Goal: Task Accomplishment & Management: Manage account settings

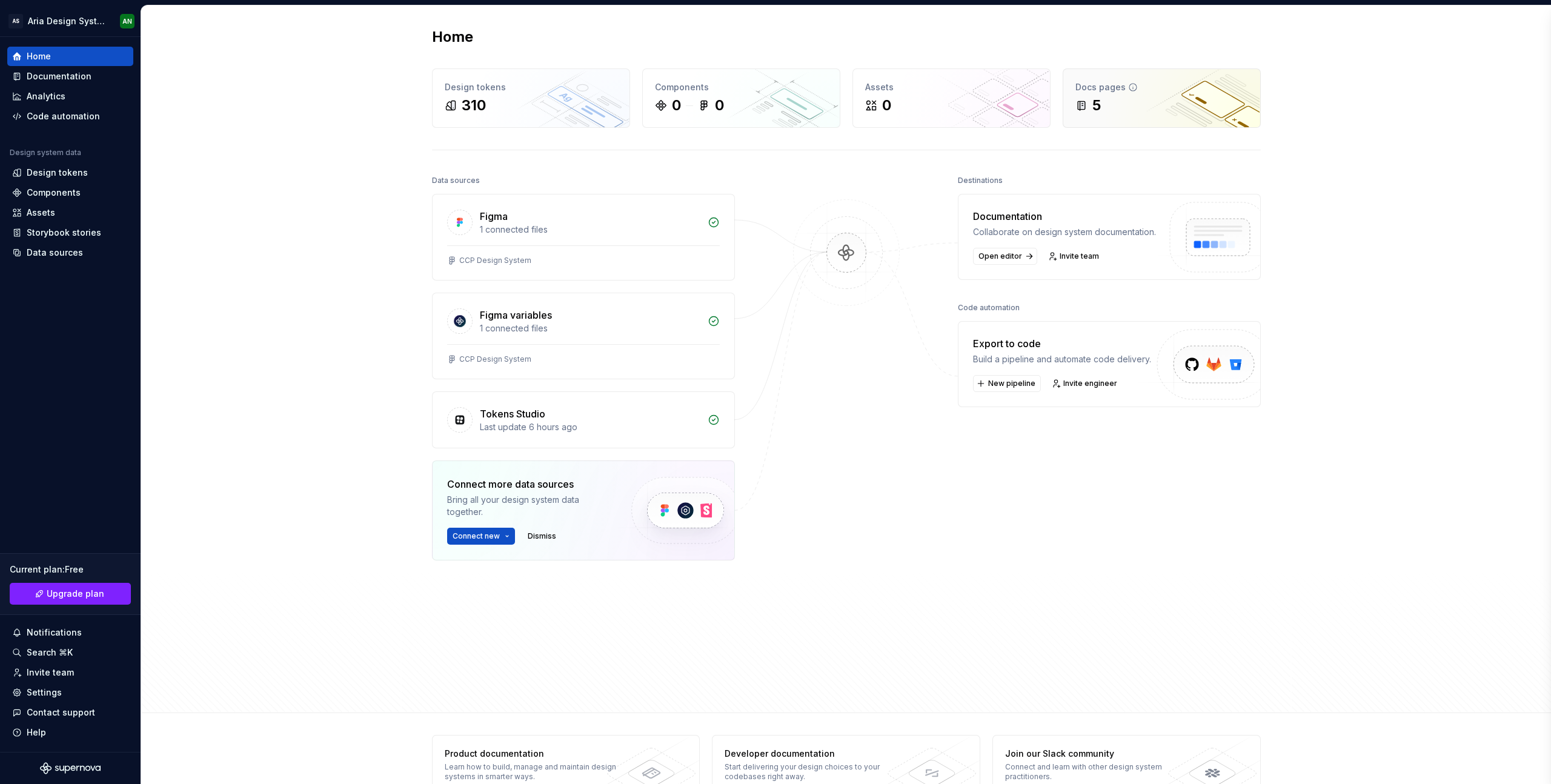
click at [1131, 96] on div "5" at bounding box center [1162, 104] width 173 height 19
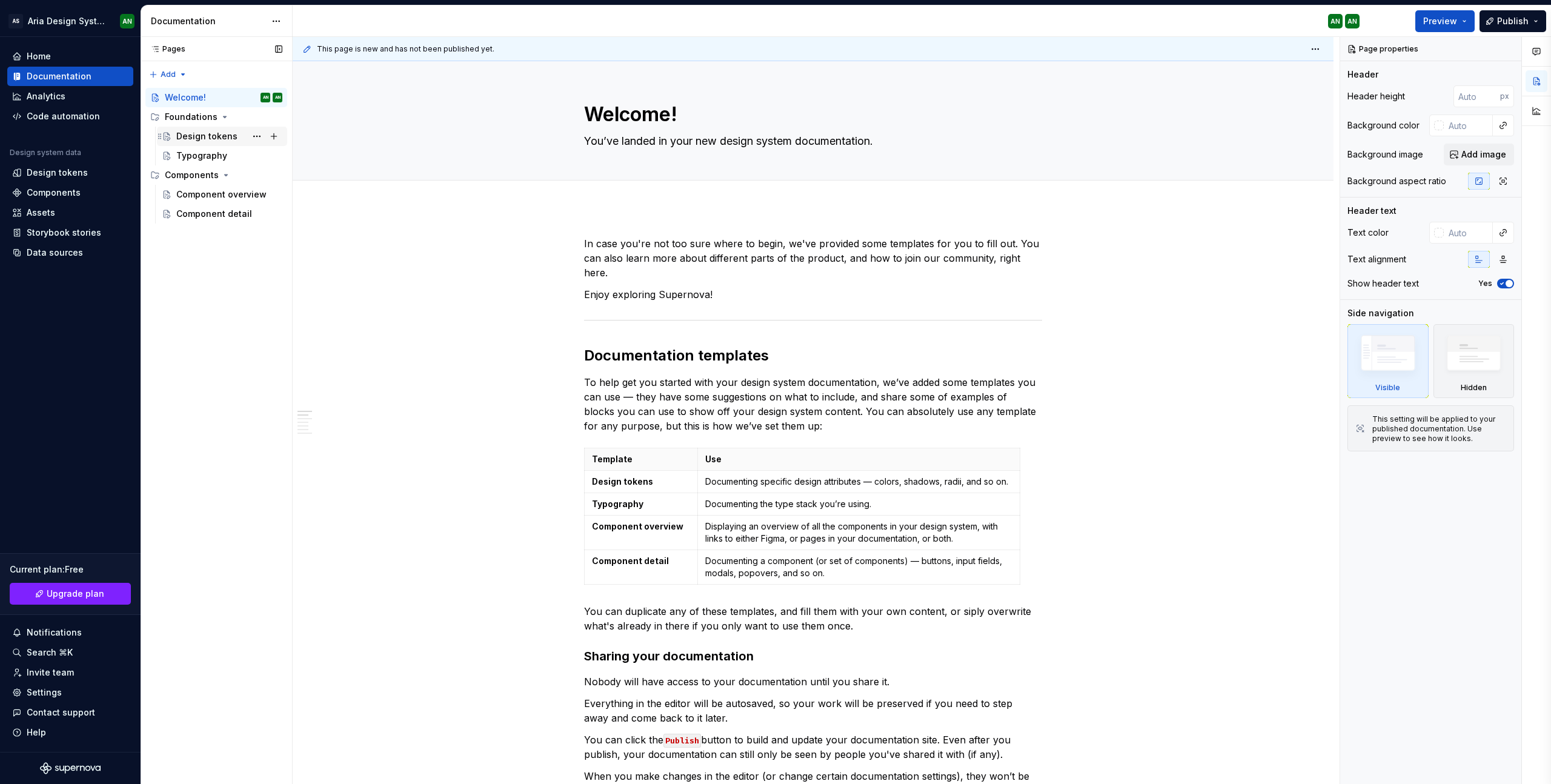
click at [216, 133] on div "Design tokens" at bounding box center [206, 135] width 61 height 12
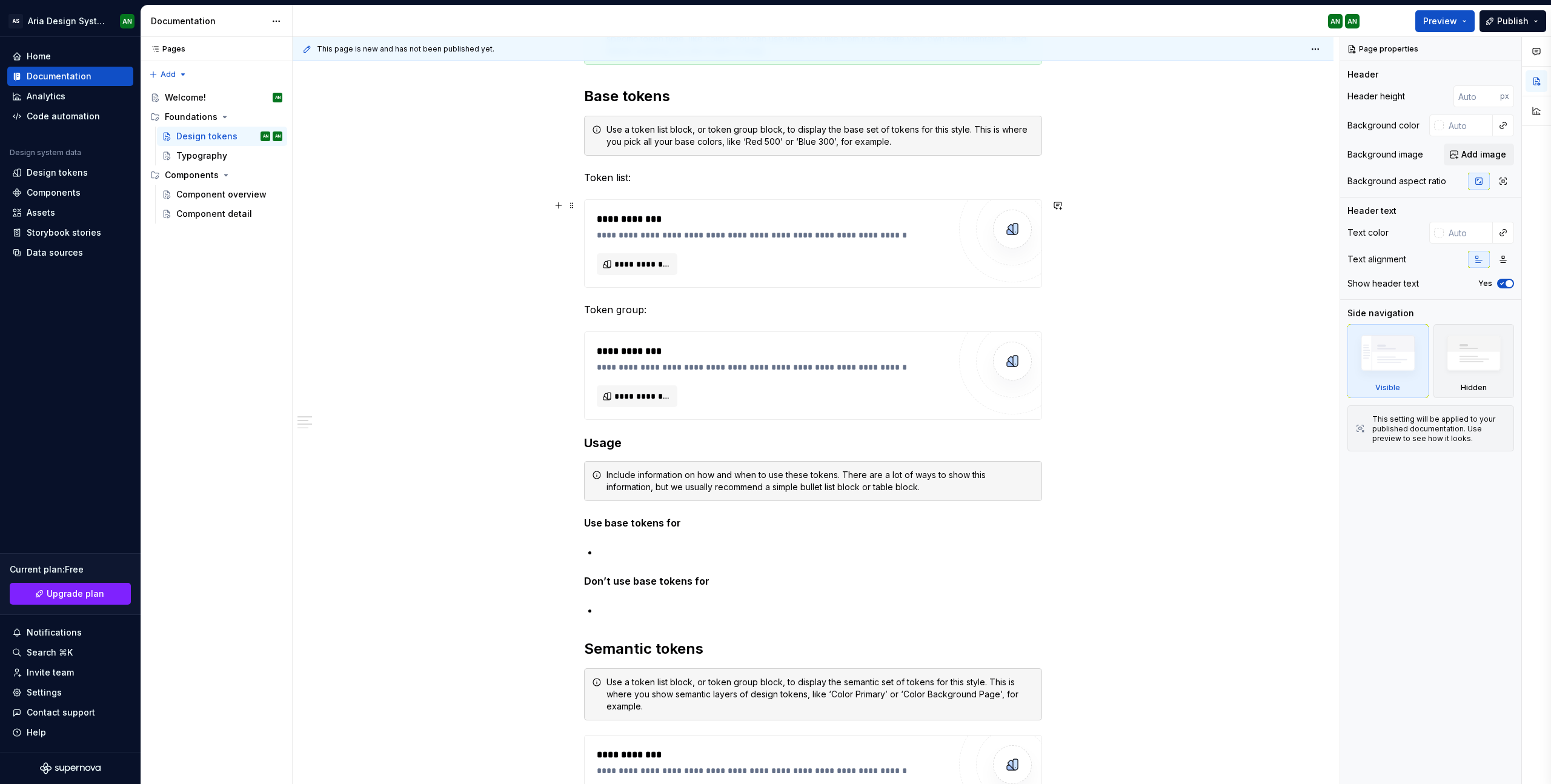
scroll to position [223, 0]
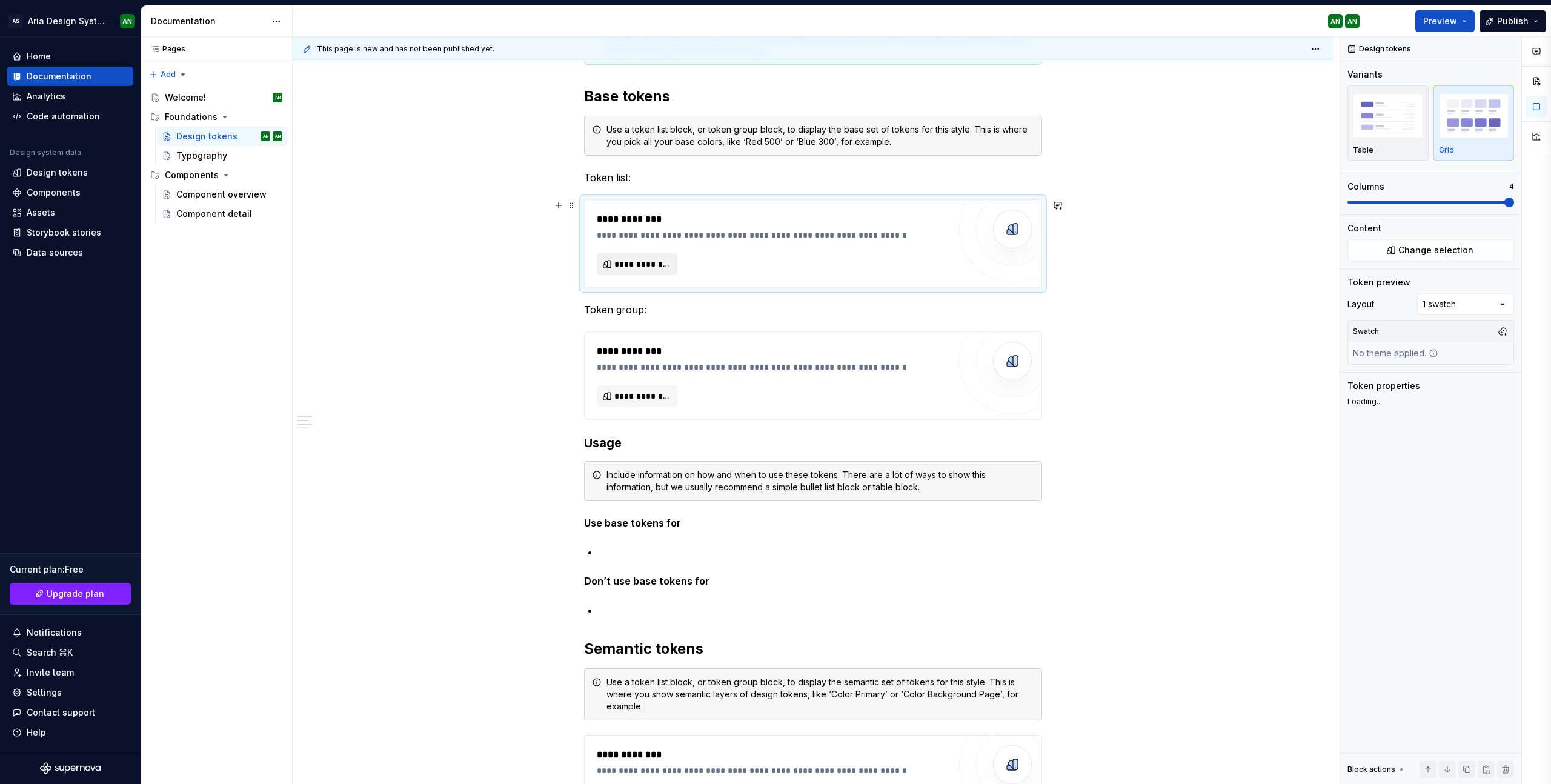
click at [655, 263] on span "**********" at bounding box center [641, 263] width 55 height 12
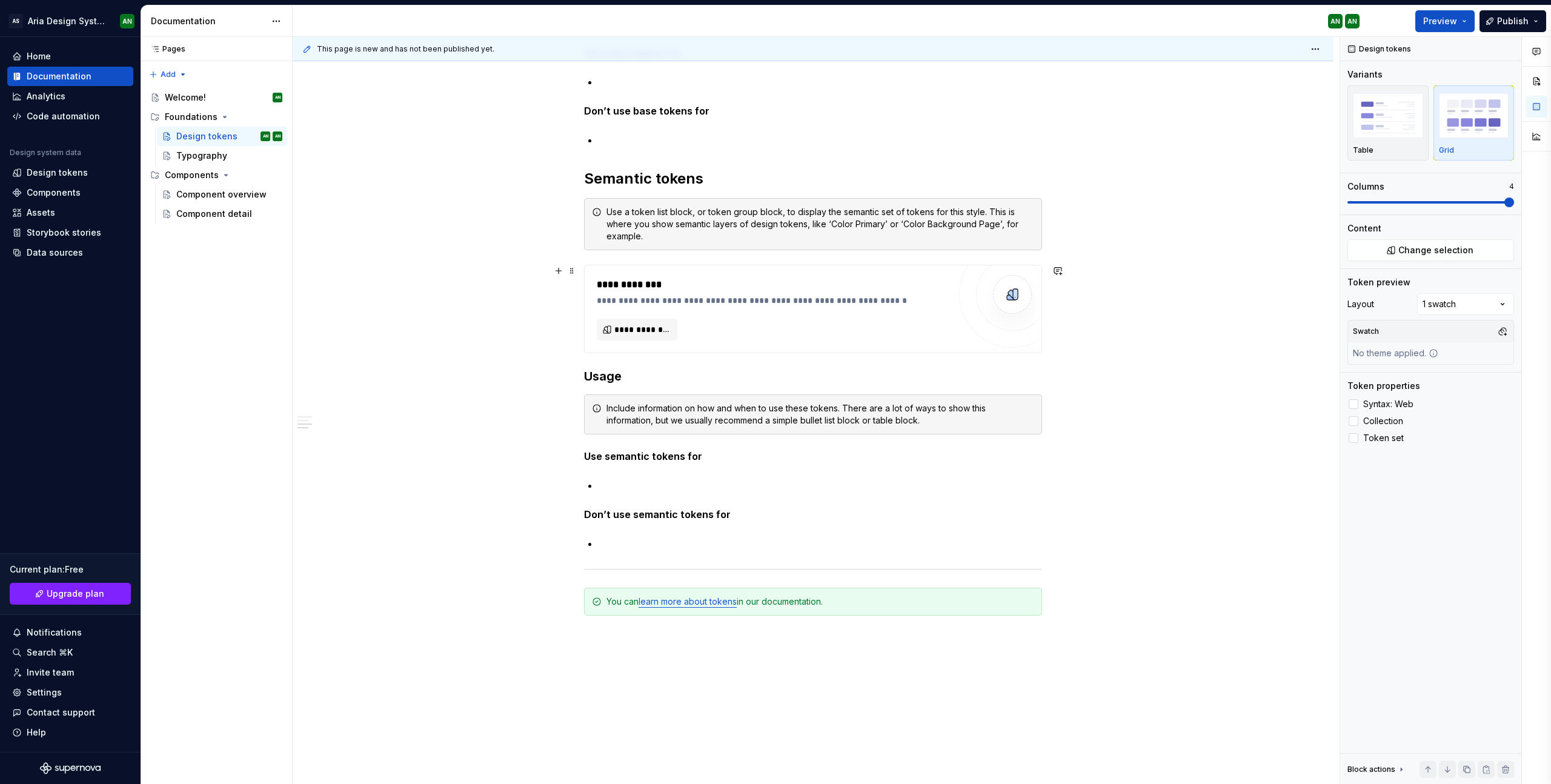
scroll to position [700, 0]
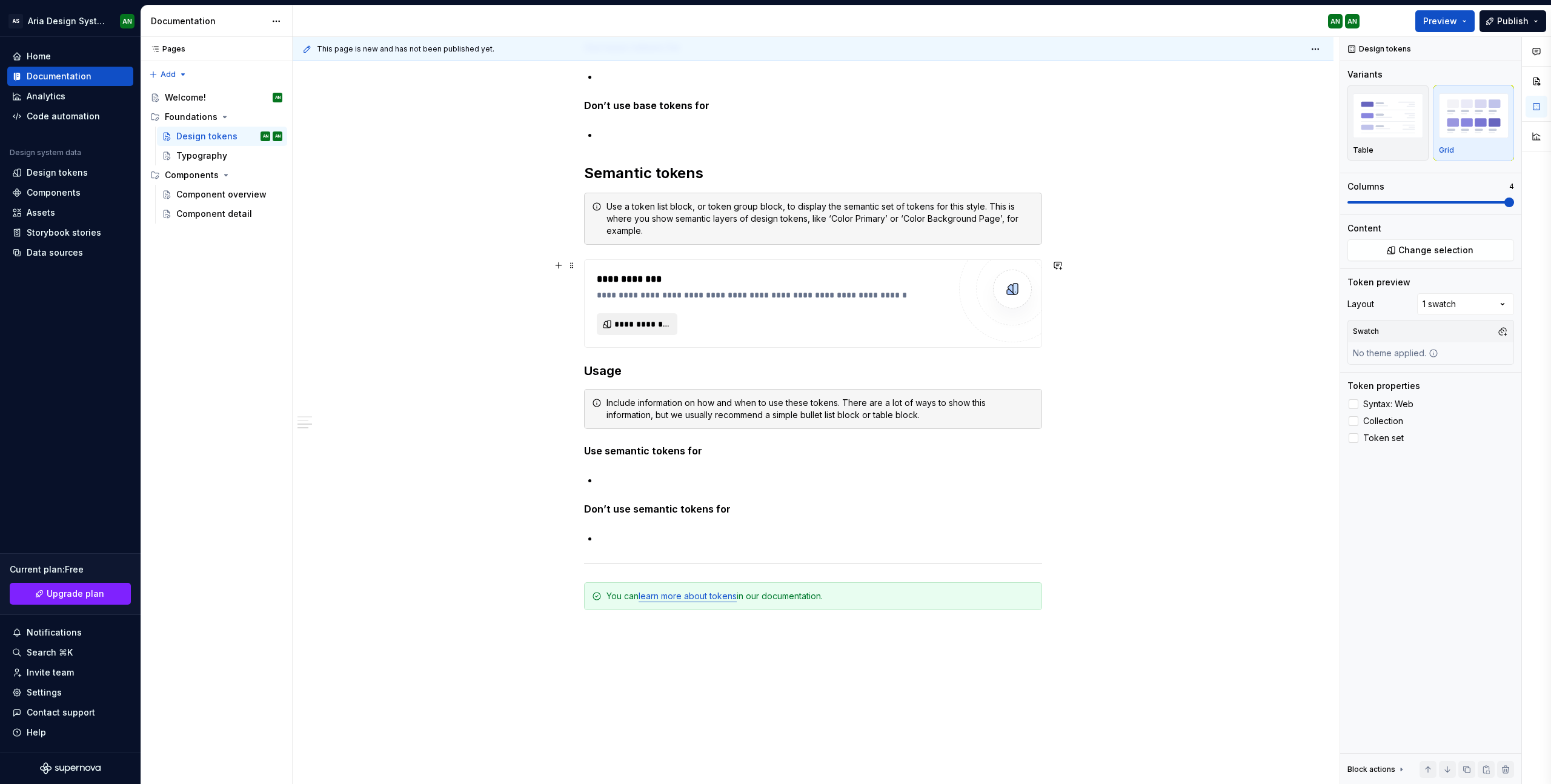
click at [647, 321] on span "**********" at bounding box center [641, 323] width 55 height 12
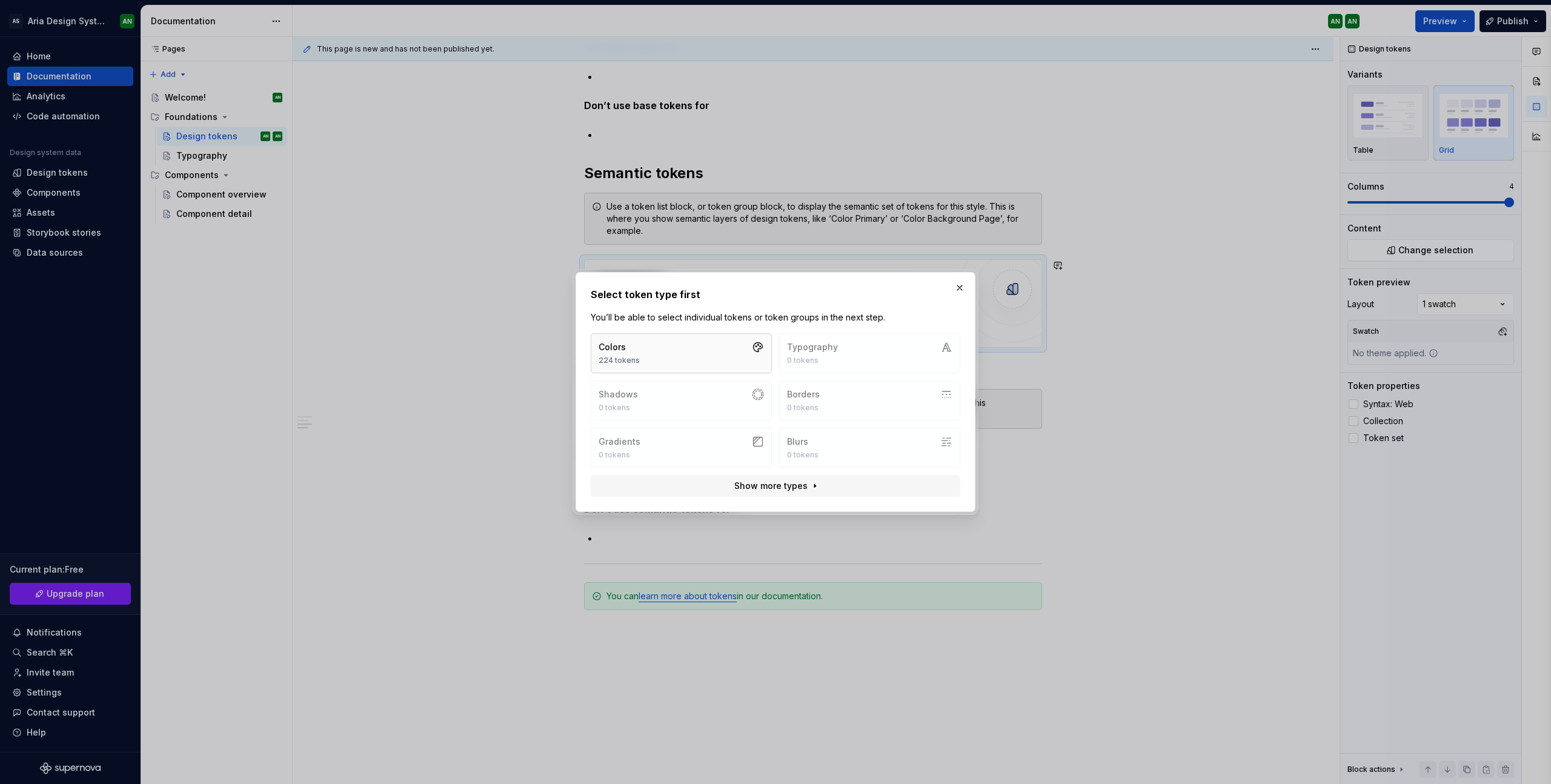
click at [658, 346] on button "Colors 224 tokens" at bounding box center [681, 353] width 181 height 40
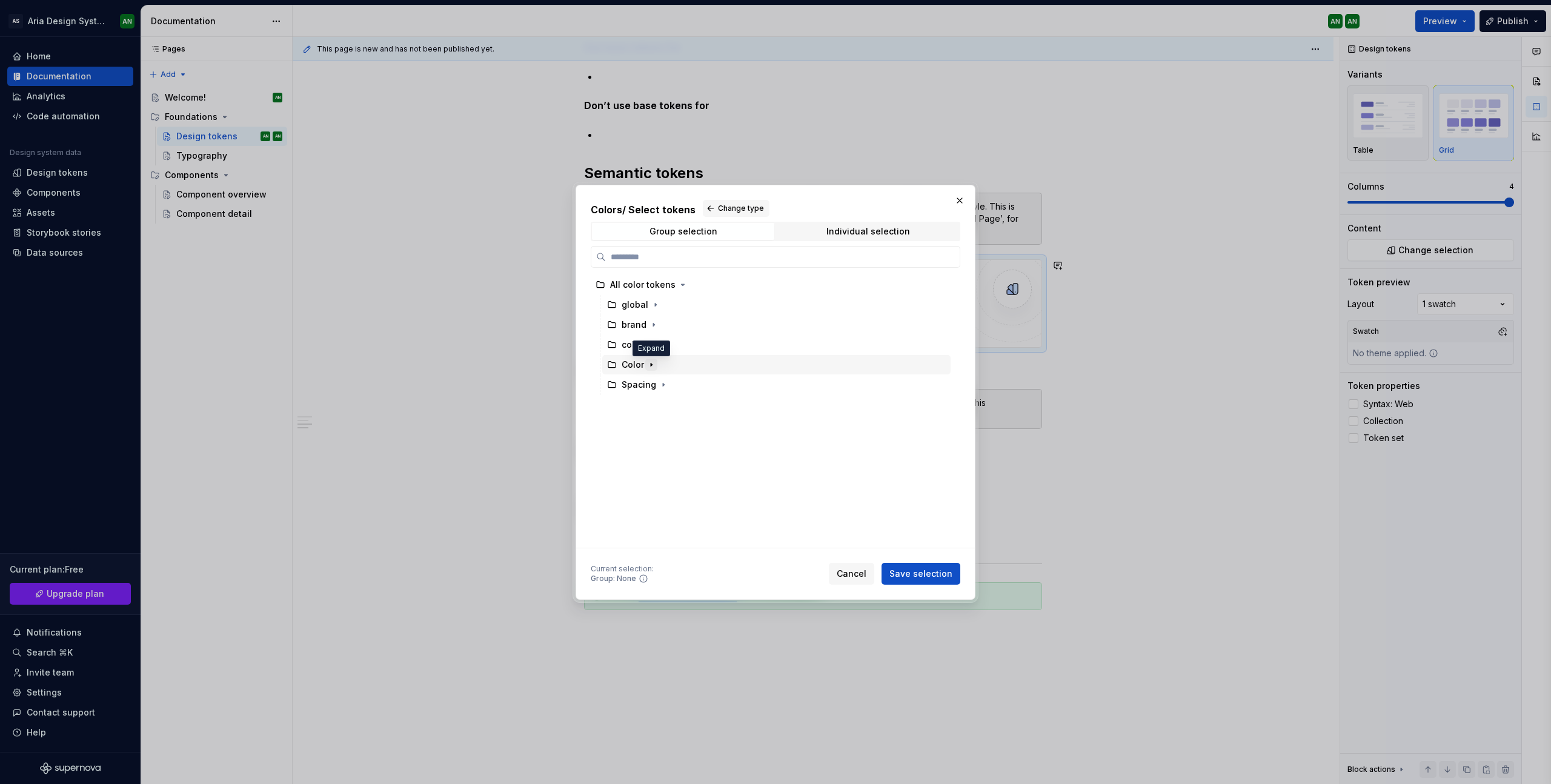
click at [651, 364] on icon "button" at bounding box center [651, 363] width 1 height 3
click at [662, 386] on icon "button" at bounding box center [667, 384] width 10 height 10
click at [651, 362] on icon "button" at bounding box center [651, 364] width 10 height 10
click at [647, 343] on icon "button" at bounding box center [650, 344] width 10 height 10
click at [840, 232] on div "Individual selection" at bounding box center [869, 231] width 84 height 10
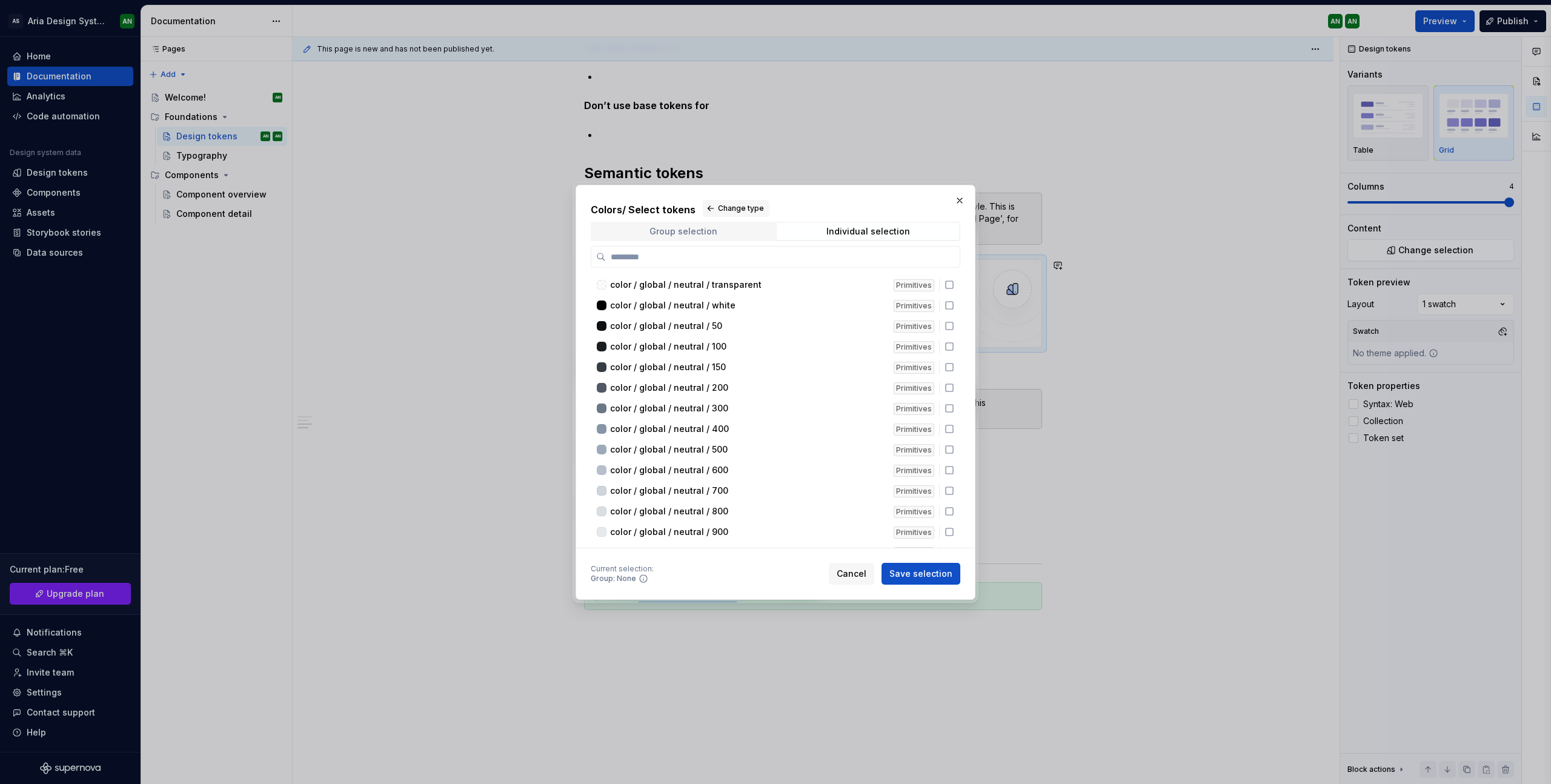
click at [695, 230] on div "Group selection" at bounding box center [683, 231] width 68 height 10
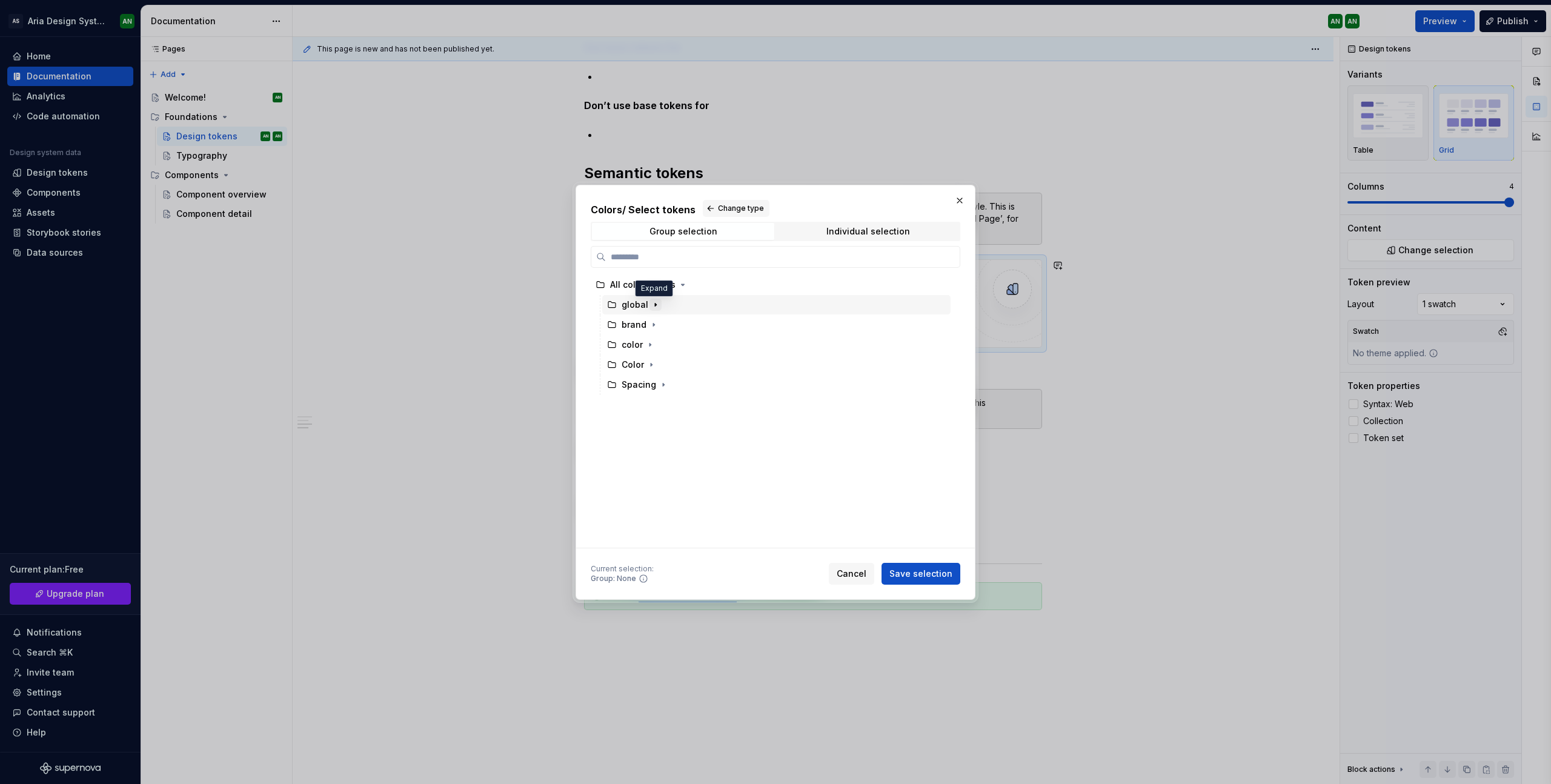
click at [651, 304] on icon "button" at bounding box center [655, 304] width 10 height 10
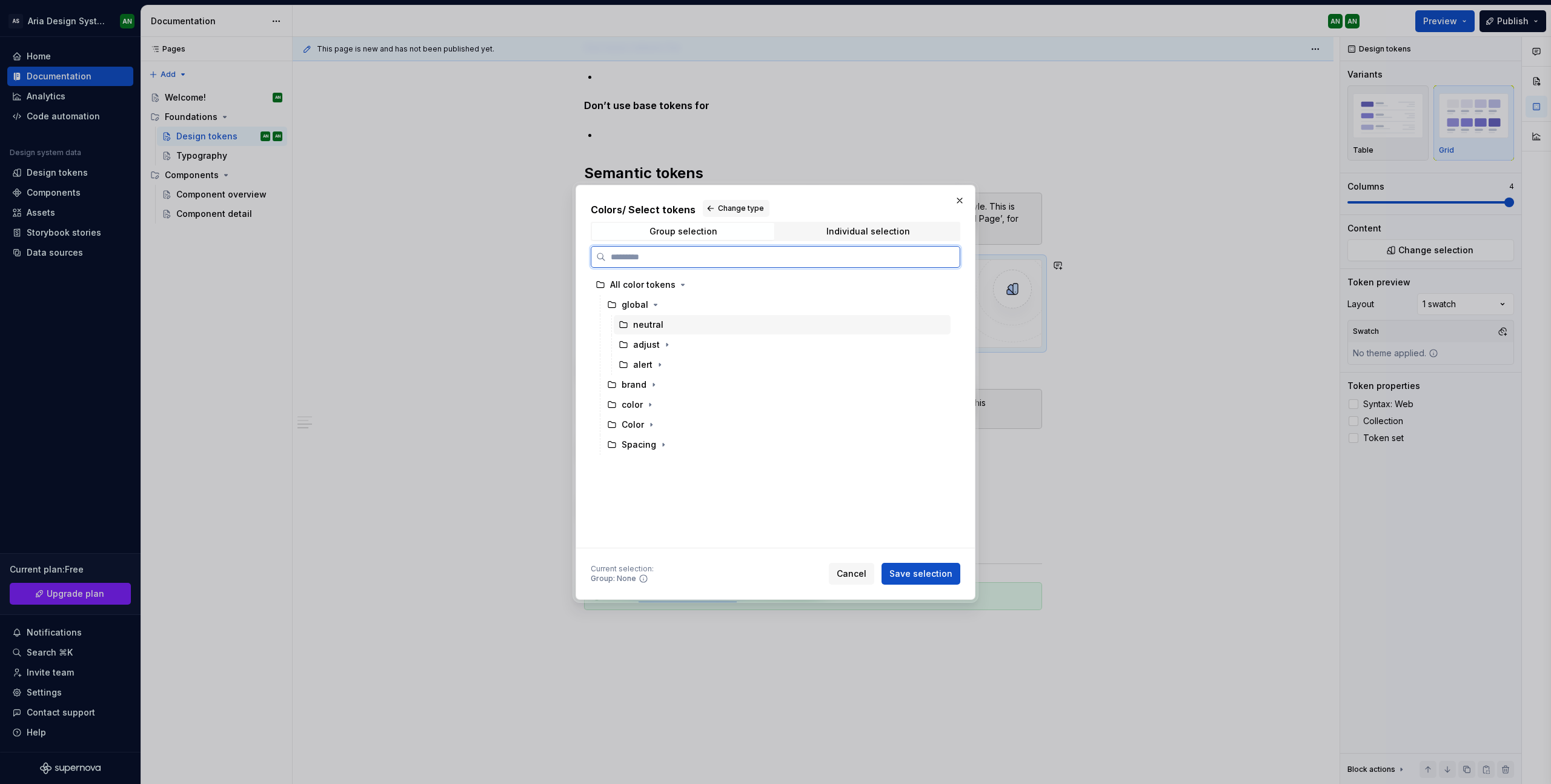
click at [650, 328] on div "neutral" at bounding box center [648, 324] width 30 height 12
click at [658, 326] on div "neutral" at bounding box center [648, 324] width 30 height 12
click at [850, 303] on div "global" at bounding box center [776, 304] width 348 height 19
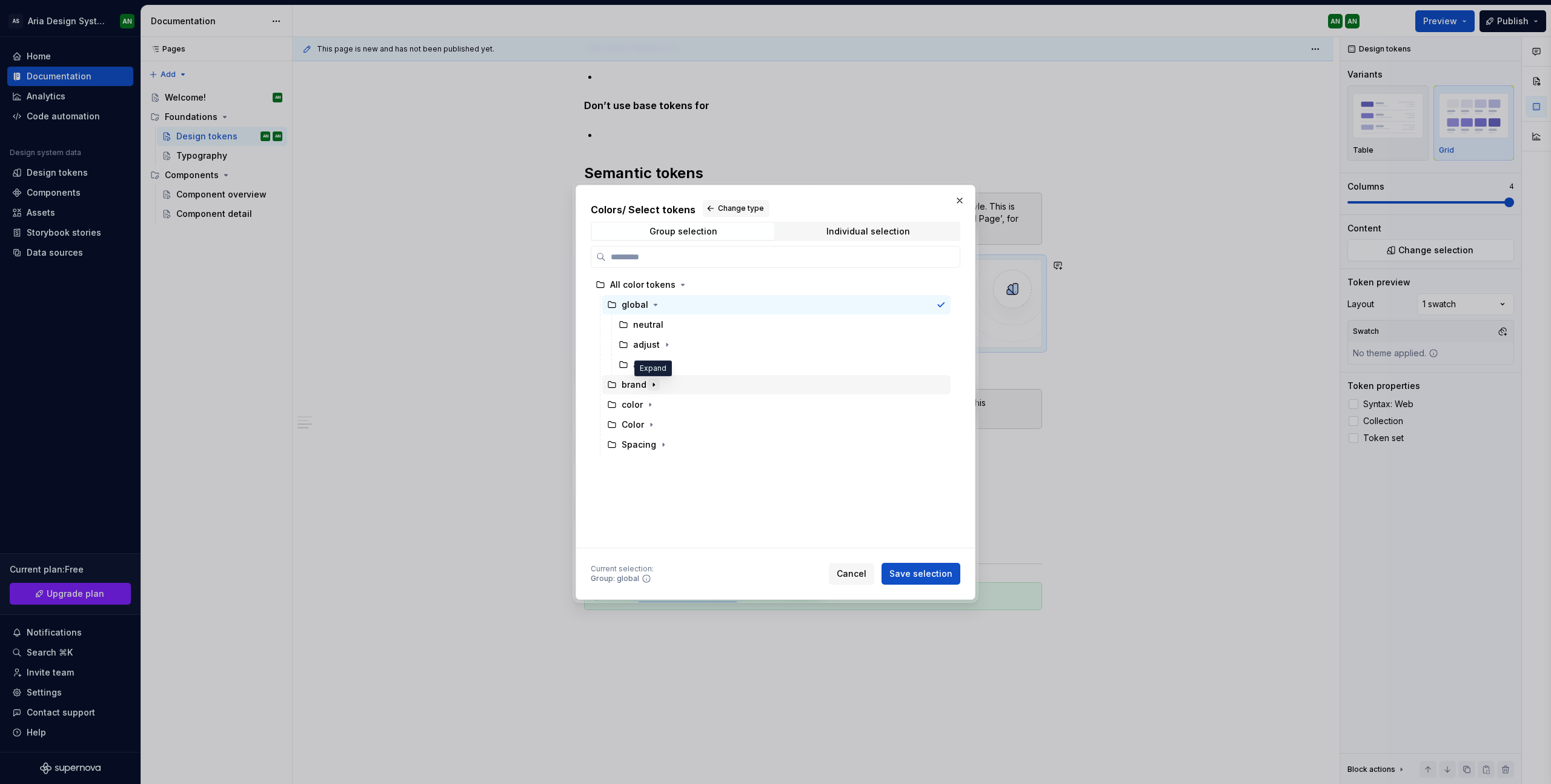
click at [653, 384] on icon "button" at bounding box center [653, 383] width 1 height 3
click at [649, 383] on icon "button" at bounding box center [653, 384] width 10 height 10
click at [850, 384] on div "brand" at bounding box center [776, 384] width 348 height 19
click at [650, 404] on icon "button" at bounding box center [650, 403] width 1 height 3
click at [651, 465] on icon "button" at bounding box center [651, 464] width 1 height 3
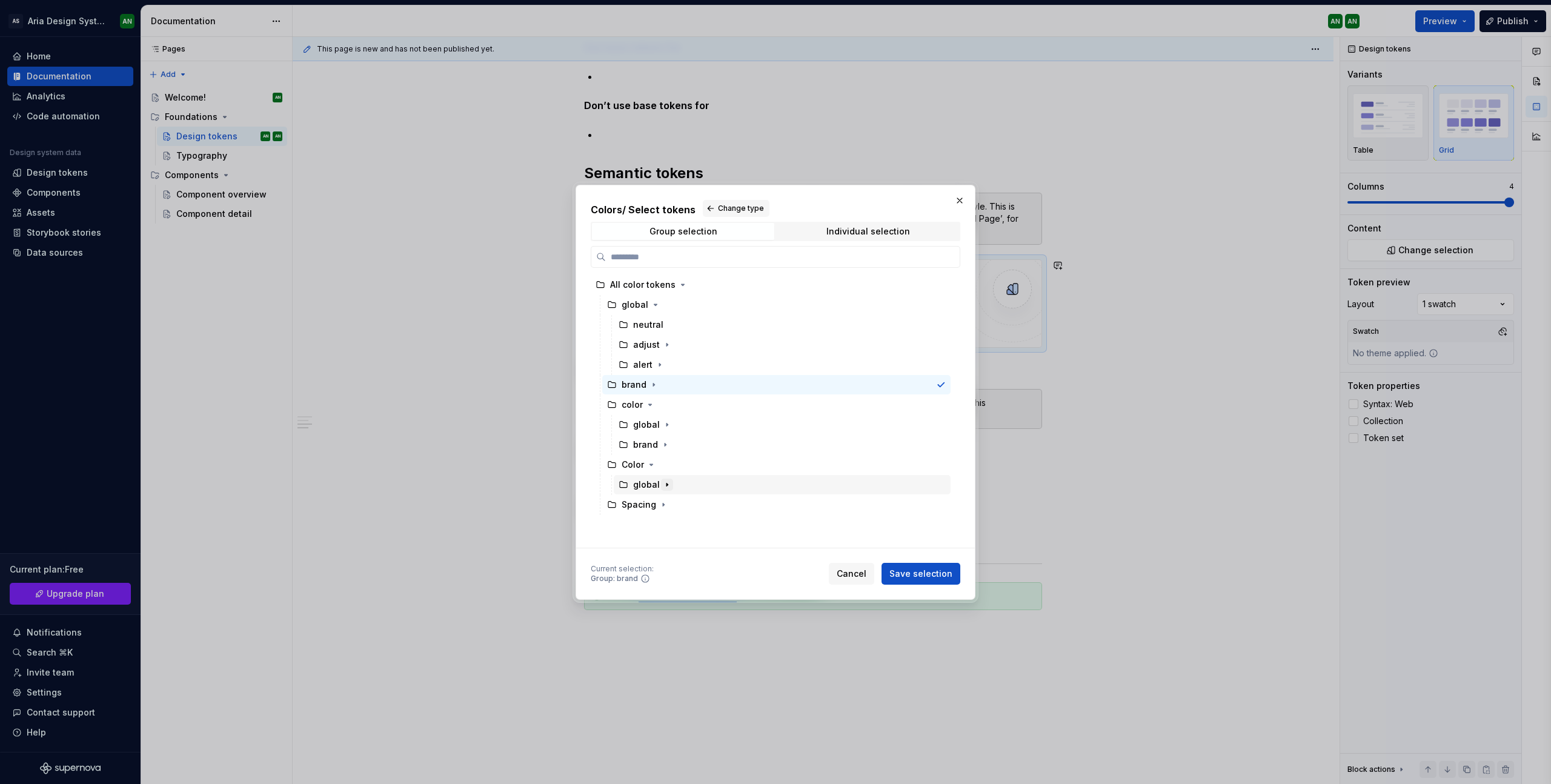
click at [667, 483] on icon "button" at bounding box center [667, 484] width 10 height 10
click at [663, 504] on icon "button" at bounding box center [663, 504] width 1 height 3
click at [645, 525] on div "shadow" at bounding box center [650, 524] width 34 height 12
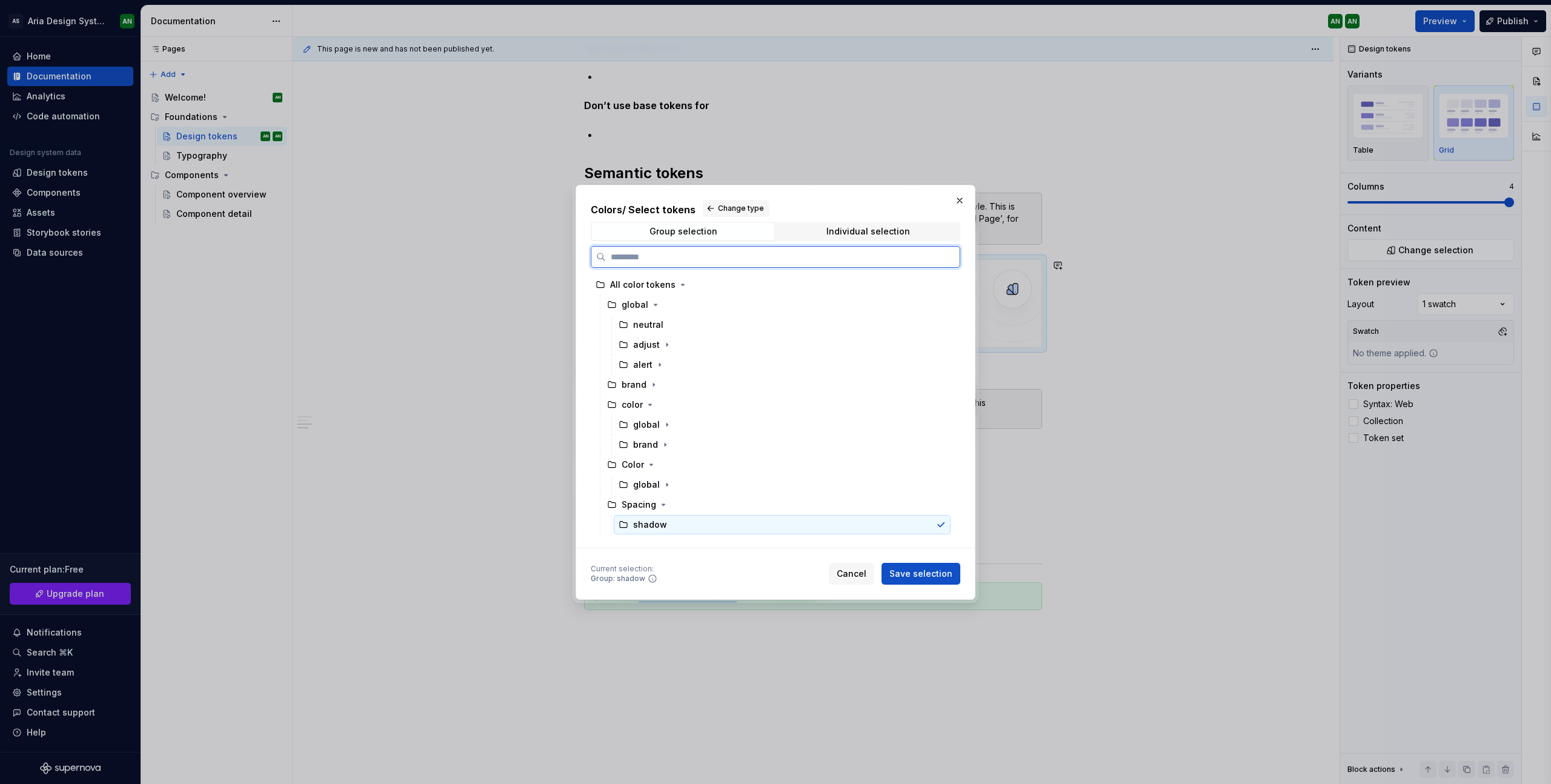
click at [645, 527] on div "shadow" at bounding box center [650, 524] width 34 height 12
click at [639, 301] on div "global" at bounding box center [634, 304] width 26 height 12
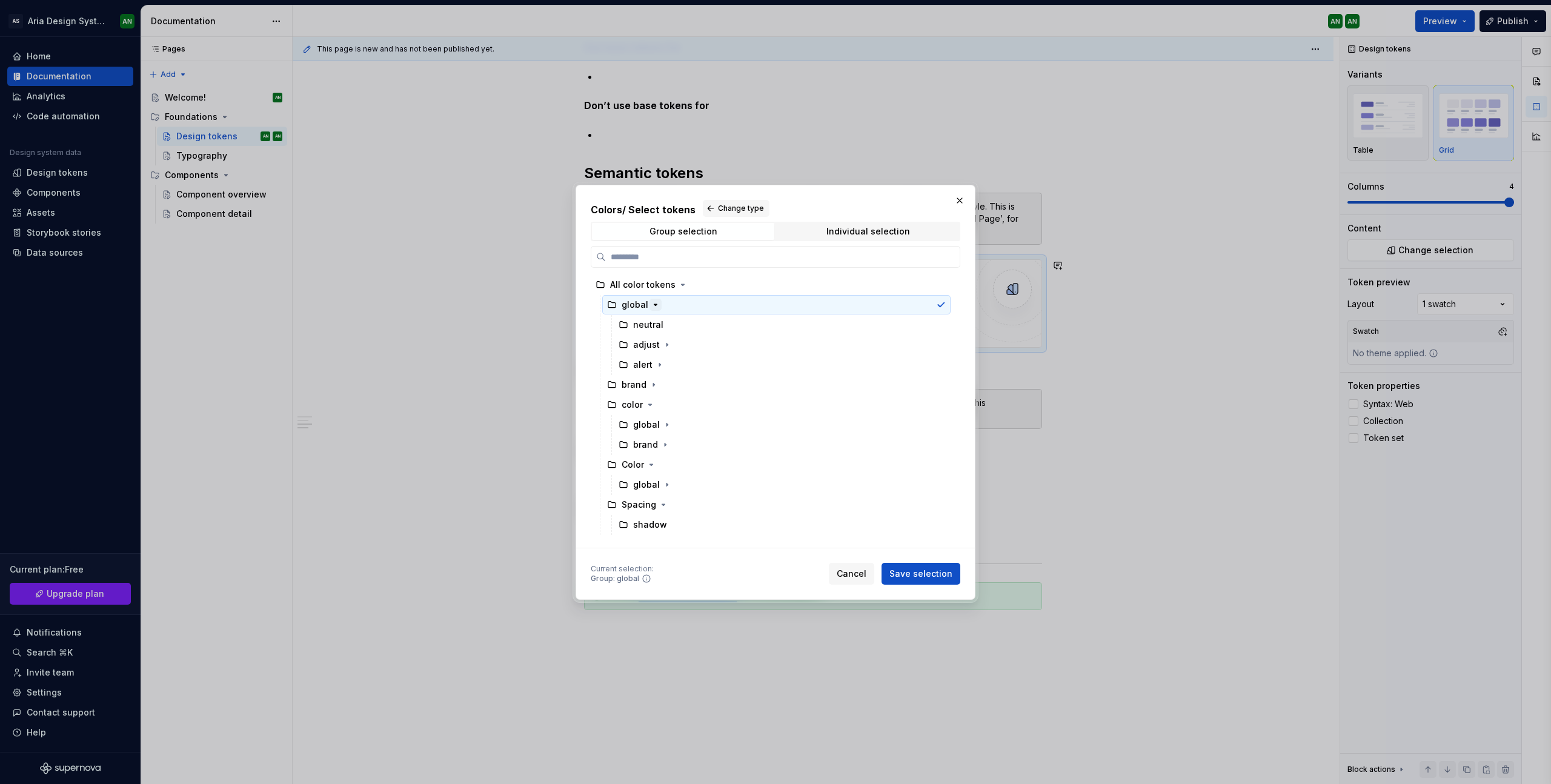
click at [654, 304] on icon "button" at bounding box center [655, 304] width 3 height 1
click at [705, 321] on div "brand" at bounding box center [776, 324] width 348 height 19
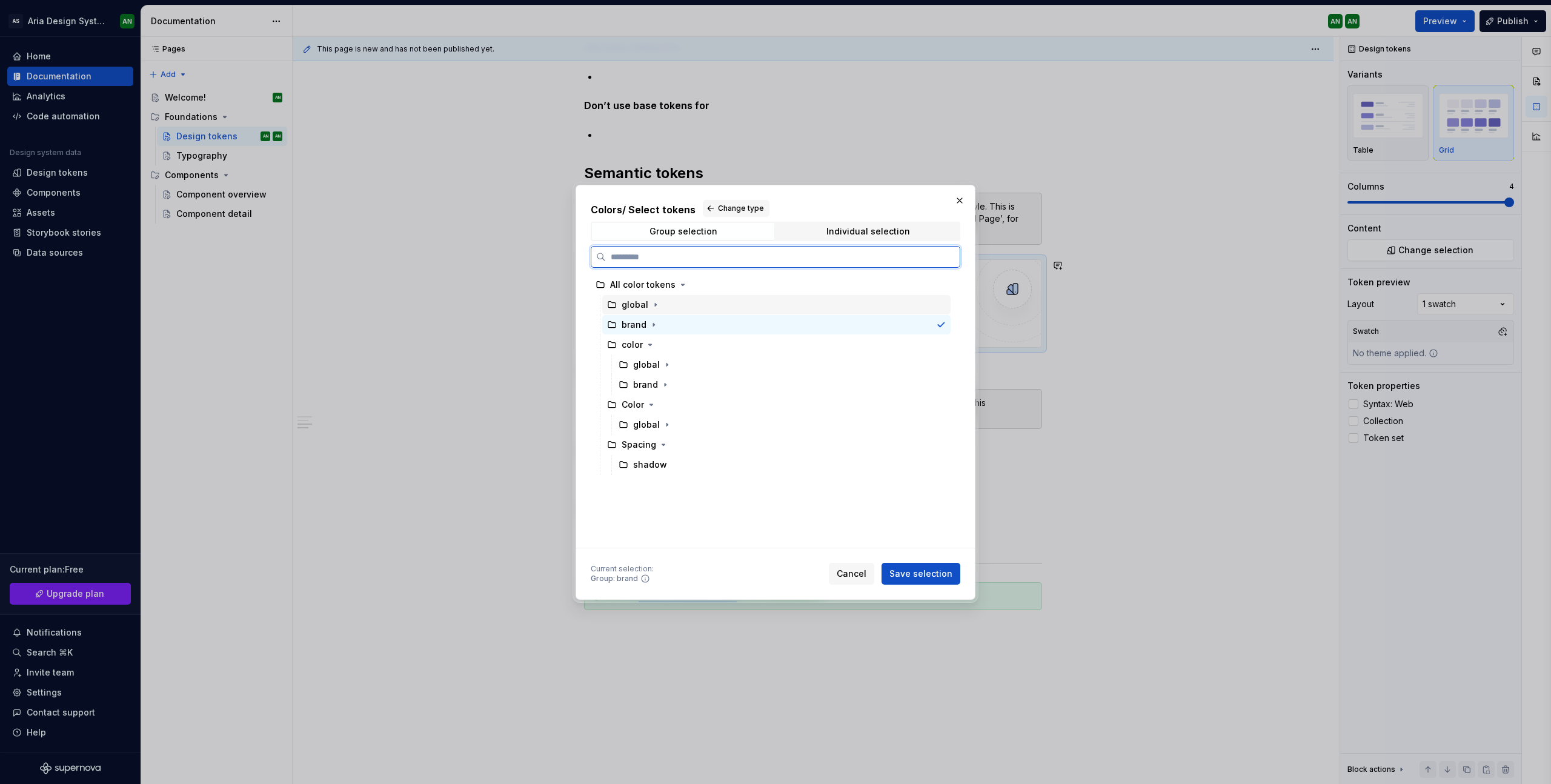
click at [716, 304] on div "global" at bounding box center [776, 304] width 348 height 19
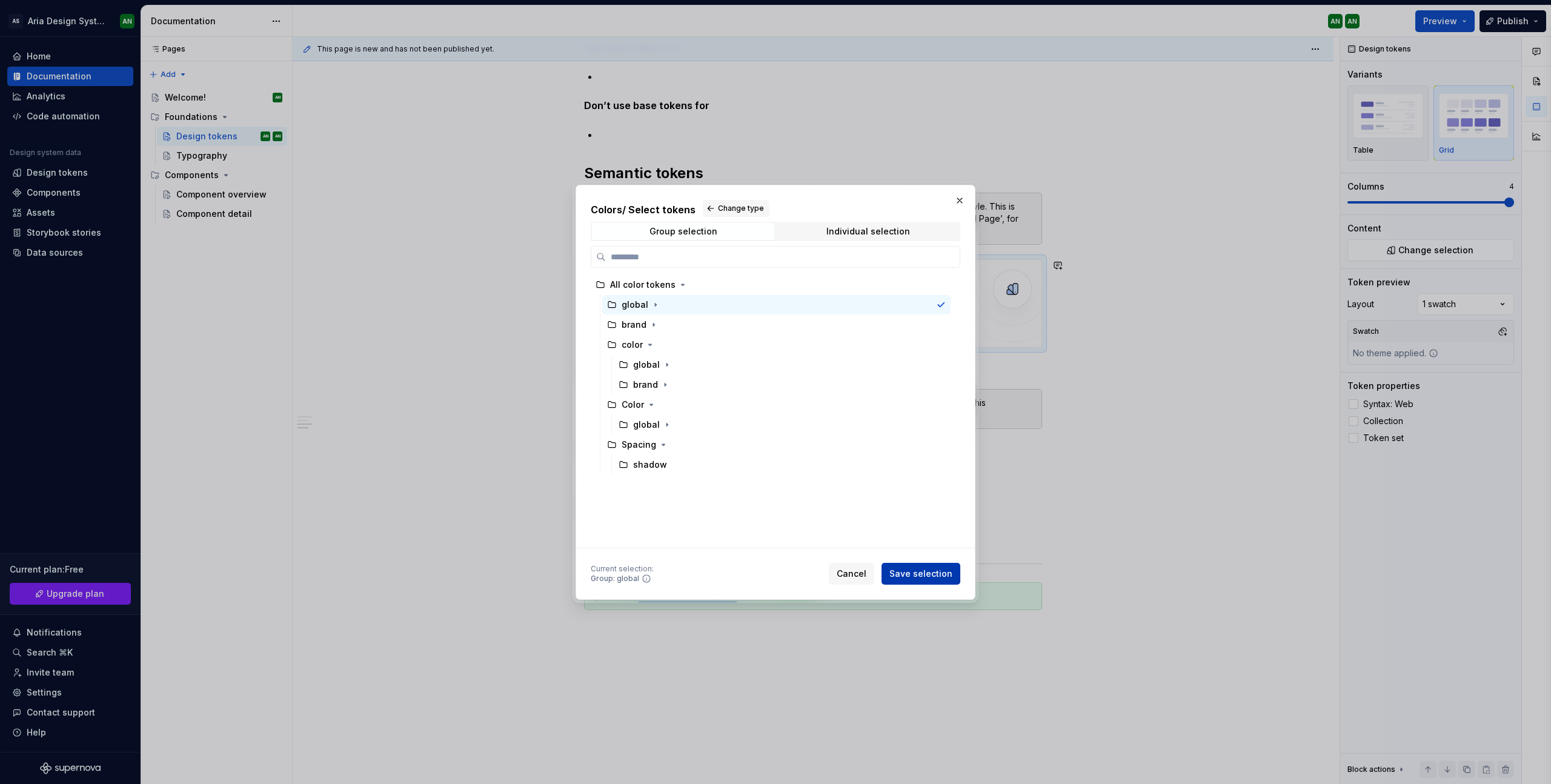
click at [914, 572] on span "Save selection" at bounding box center [920, 573] width 63 height 12
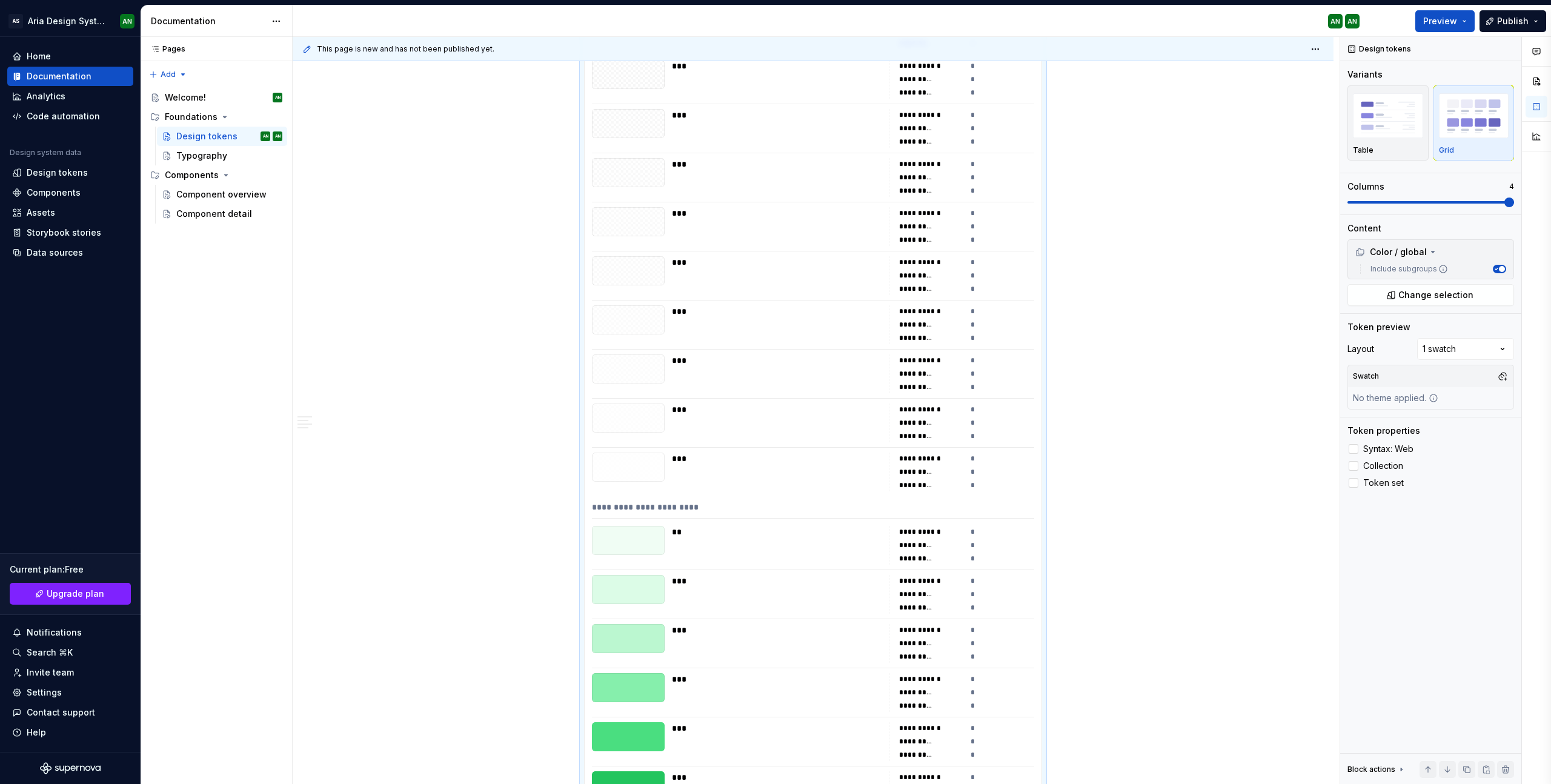
scroll to position [0, 0]
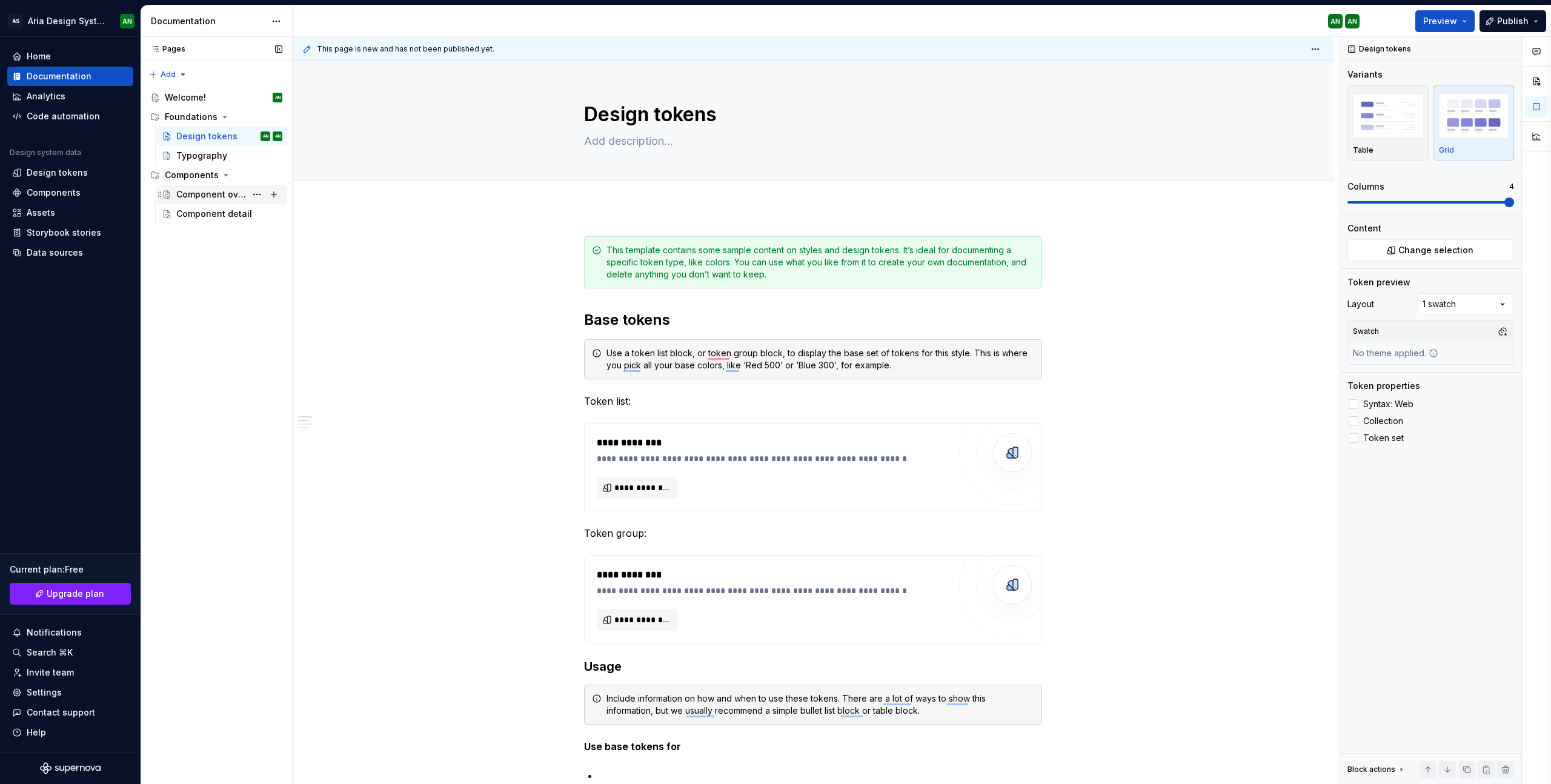
click at [207, 193] on div "Component overview" at bounding box center [211, 194] width 70 height 12
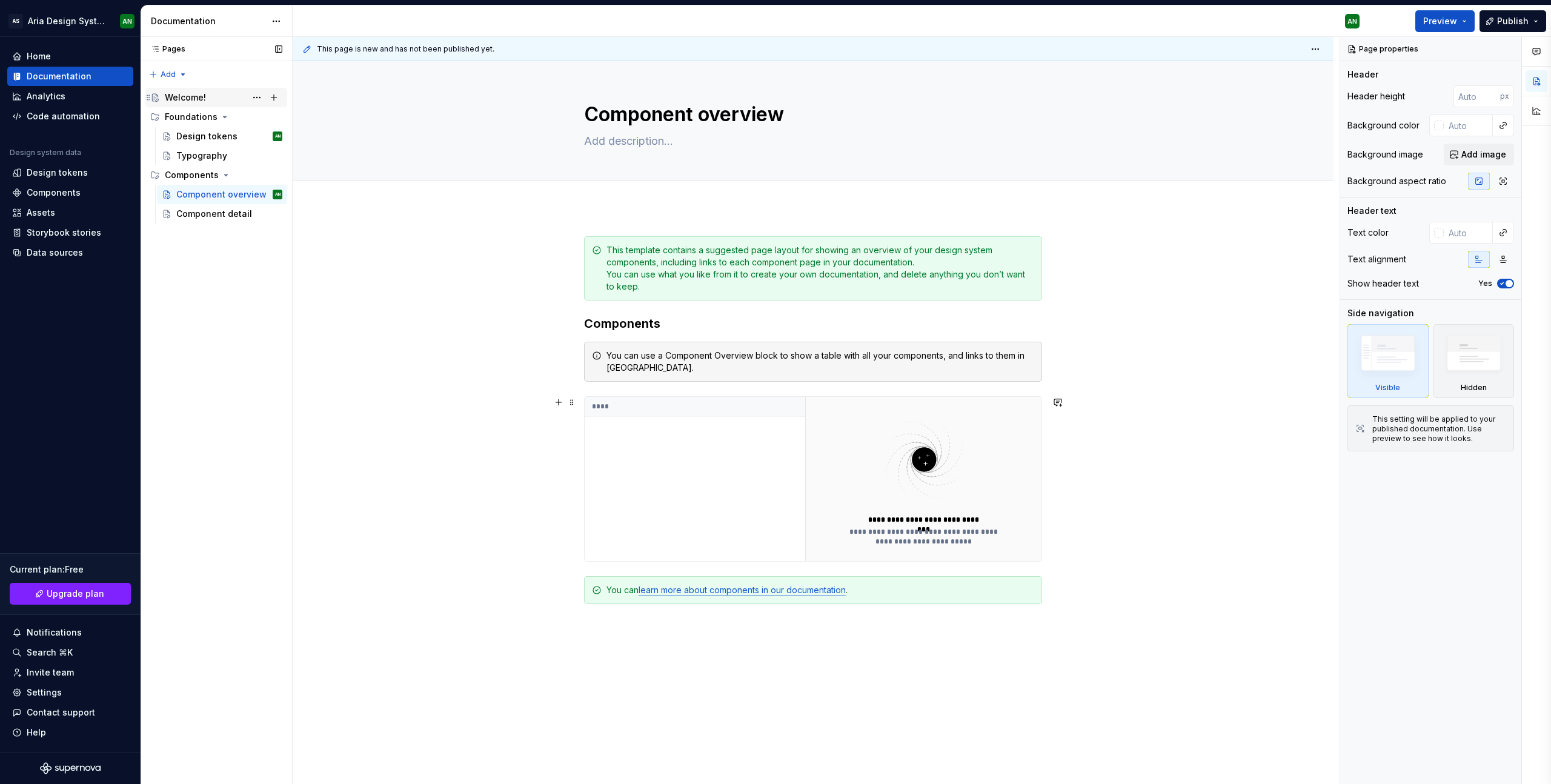
drag, startPoint x: 723, startPoint y: 468, endPoint x: 192, endPoint y: 94, distance: 649.5
click at [723, 468] on div "****" at bounding box center [695, 479] width 221 height 164
click at [927, 457] on img at bounding box center [923, 460] width 157 height 96
click at [192, 96] on div "Welcome!" at bounding box center [184, 97] width 41 height 12
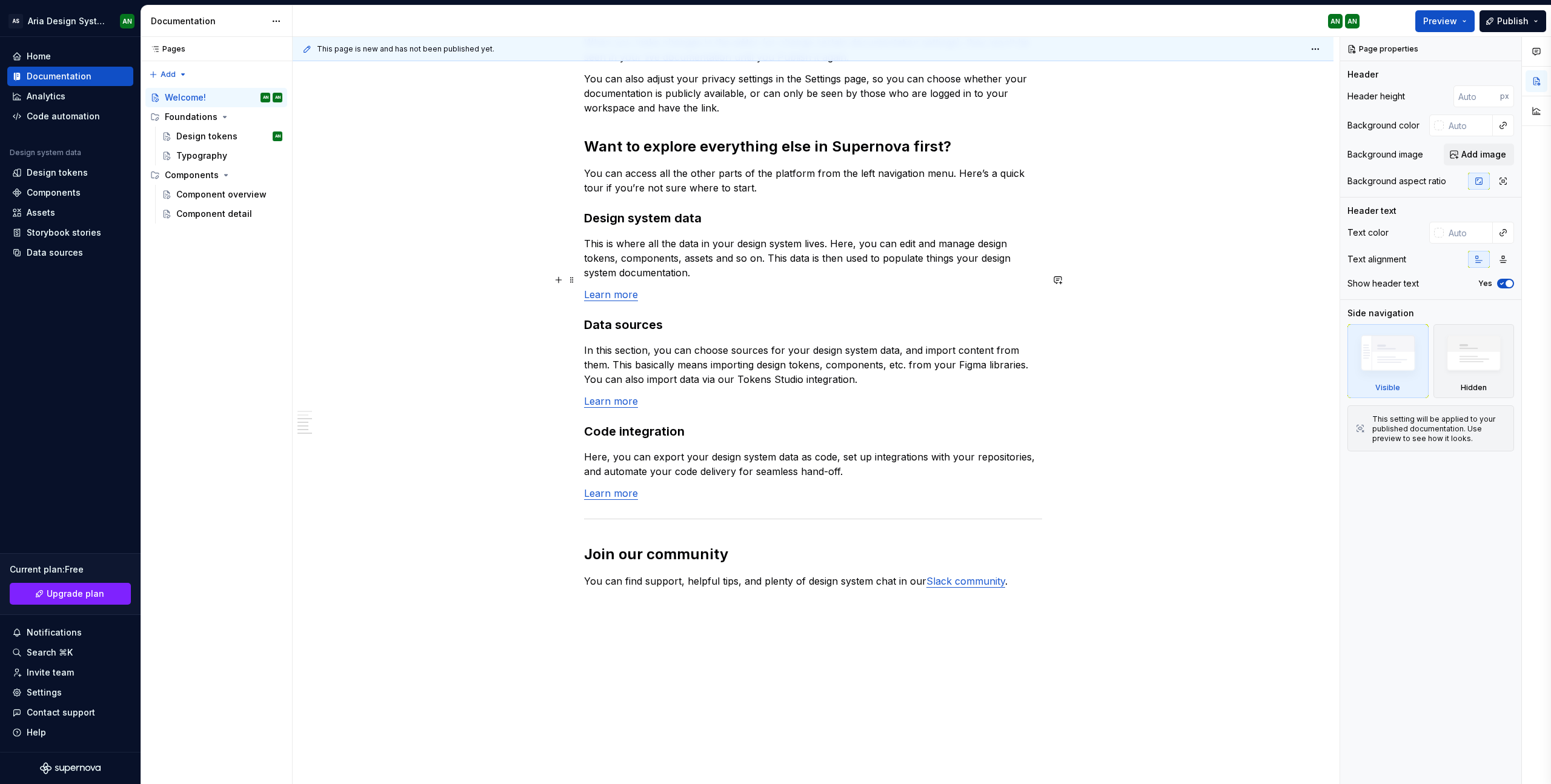
click at [618, 288] on link "Learn more" at bounding box center [611, 293] width 54 height 12
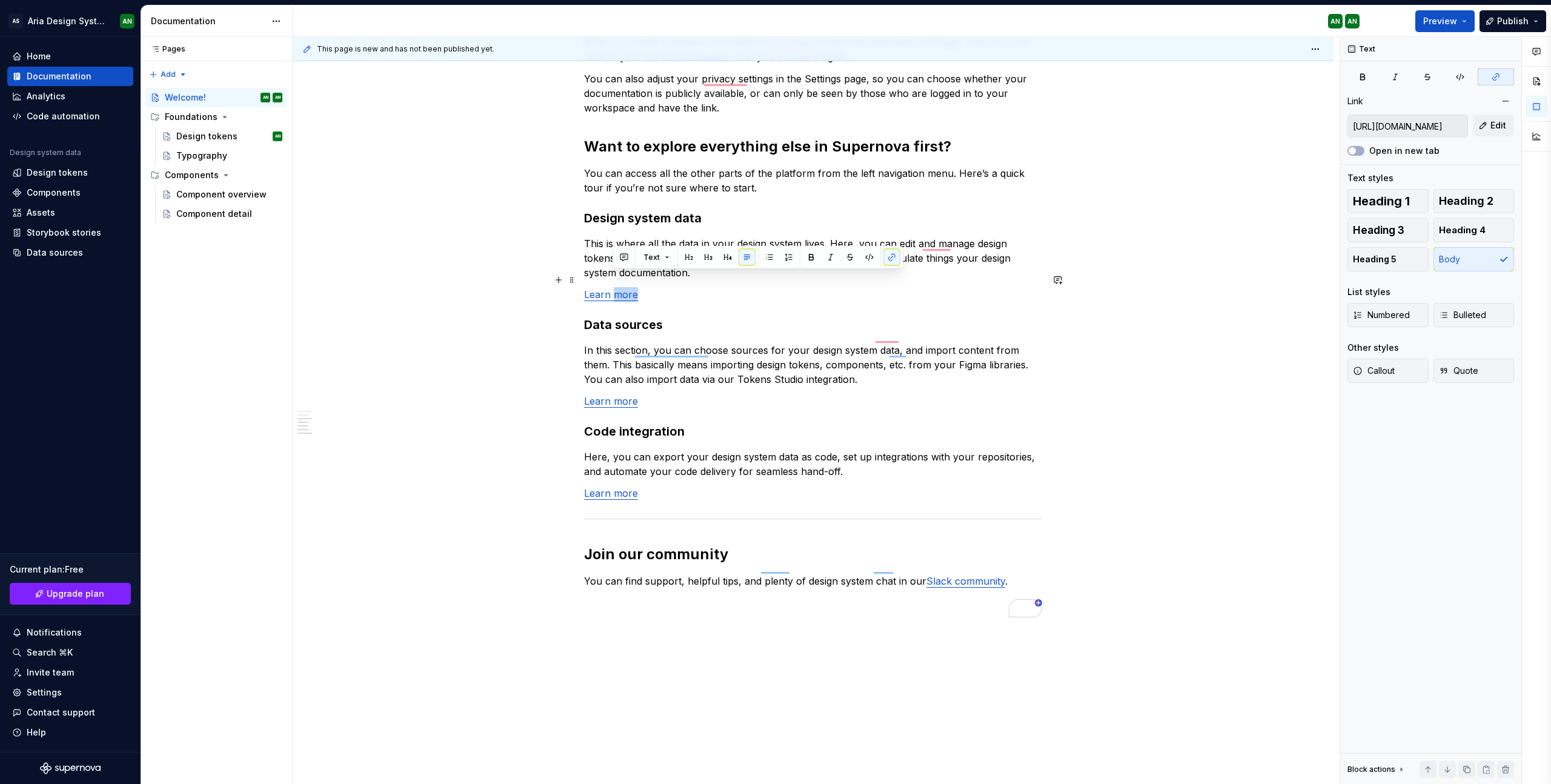
scroll to position [734, 0]
click at [591, 288] on link "Learn more" at bounding box center [611, 293] width 54 height 12
click at [63, 193] on div "Components" at bounding box center [53, 192] width 54 height 12
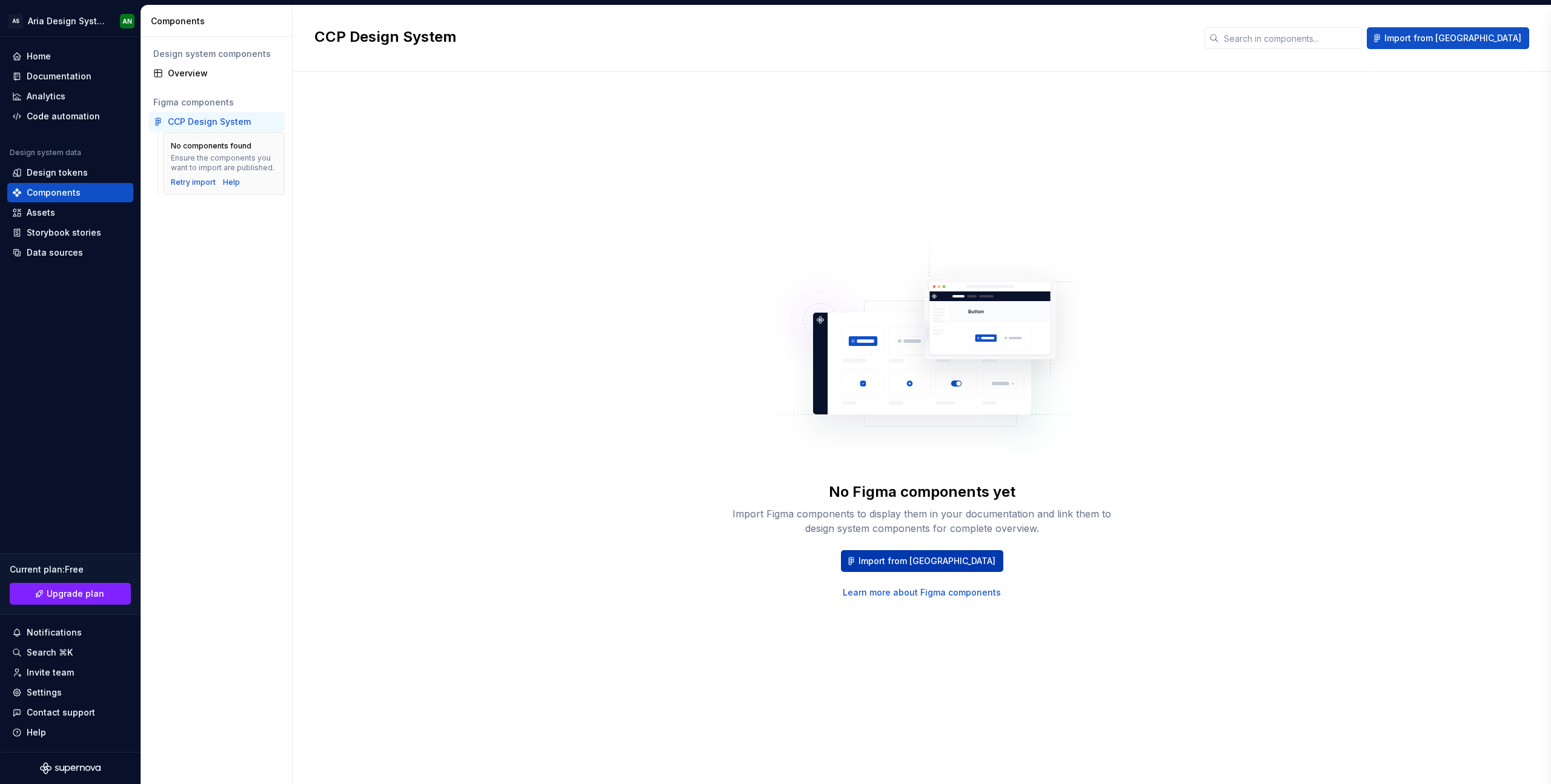
click at [923, 561] on span "Import from [GEOGRAPHIC_DATA]" at bounding box center [927, 561] width 137 height 12
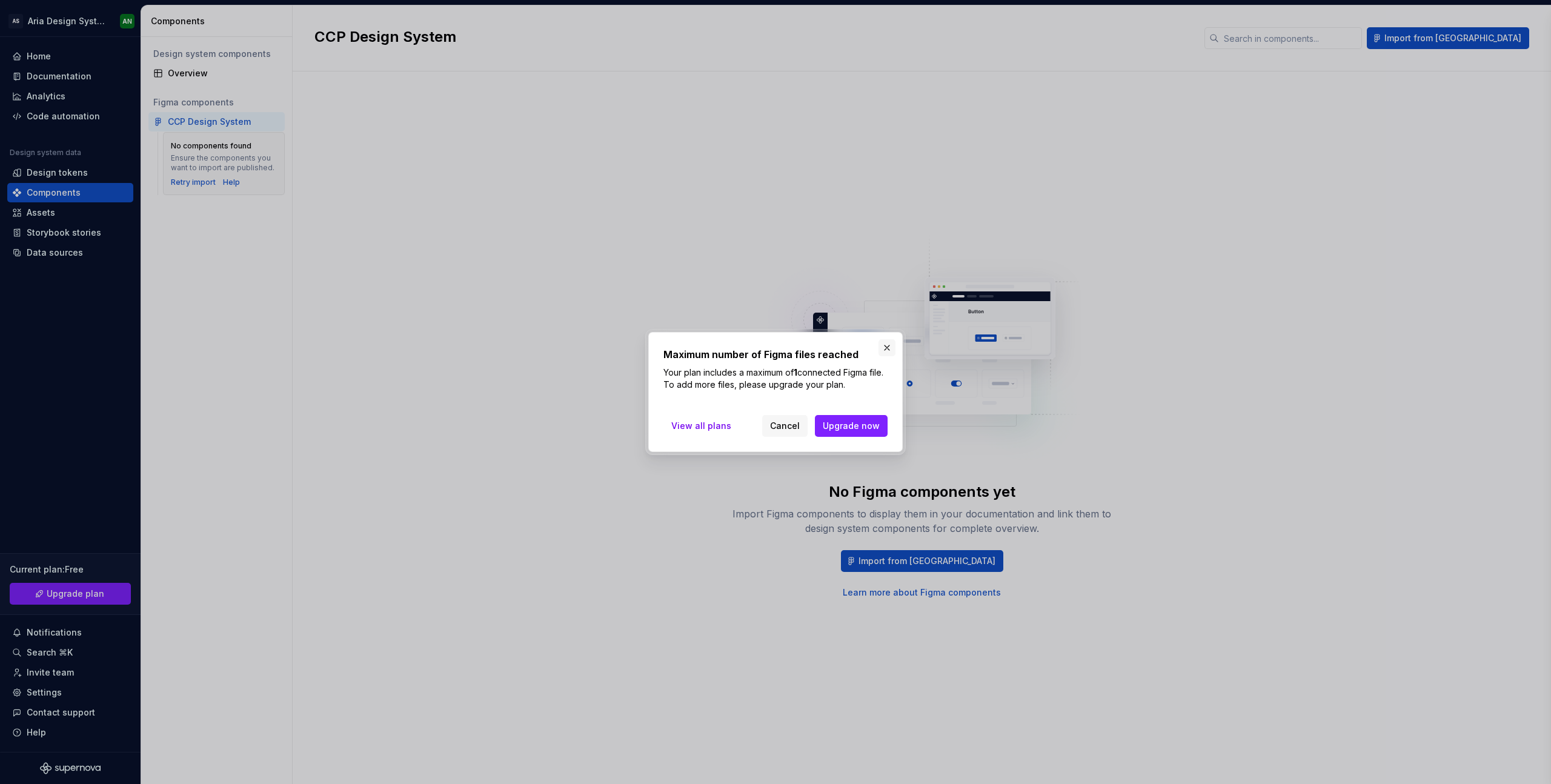
click at [887, 347] on button "button" at bounding box center [887, 347] width 17 height 17
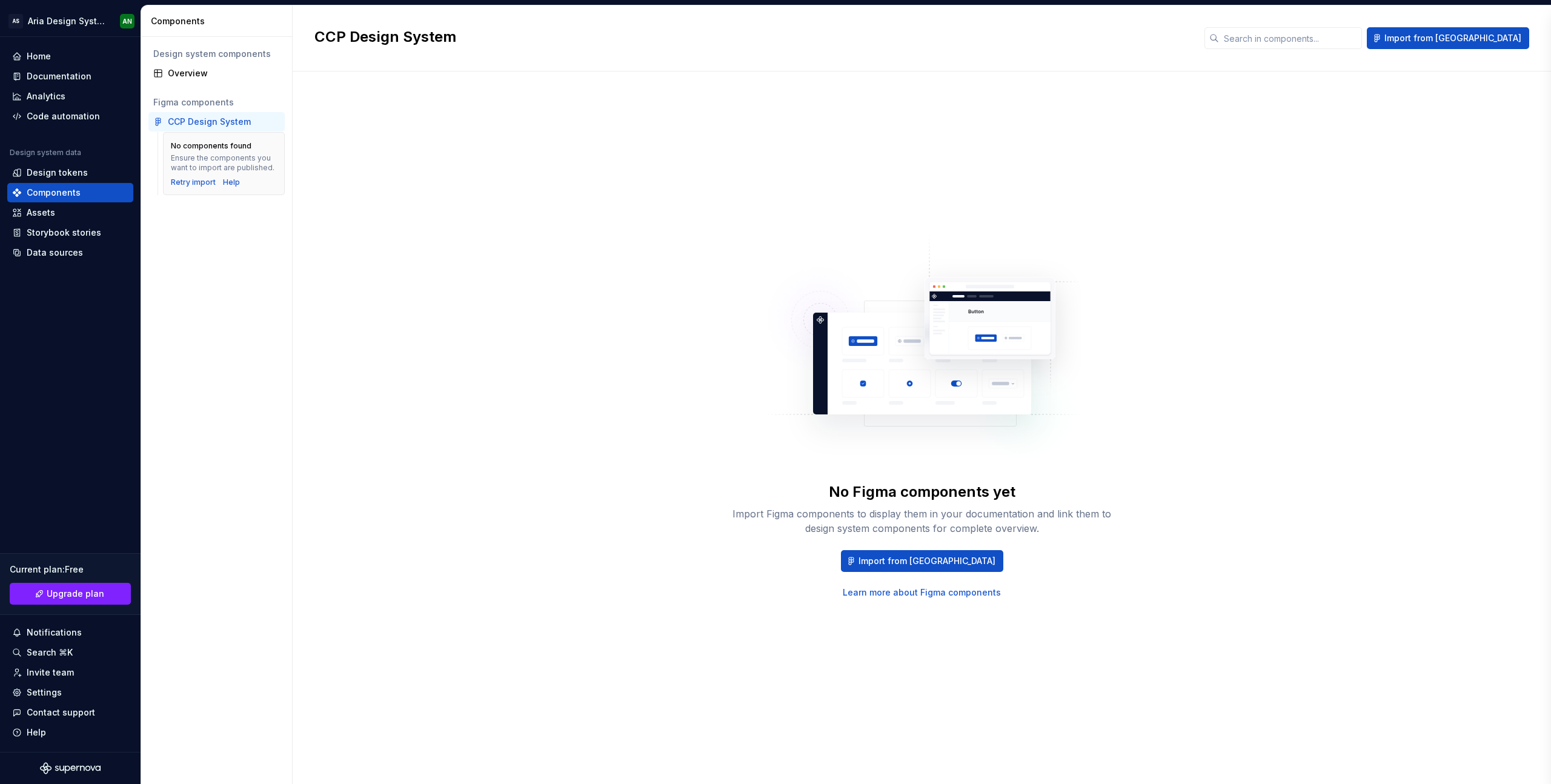
click at [920, 592] on link "Learn more about Figma components" at bounding box center [922, 592] width 158 height 12
click at [194, 183] on div "Retry import" at bounding box center [193, 182] width 45 height 10
click at [206, 75] on div "Overview" at bounding box center [224, 73] width 112 height 12
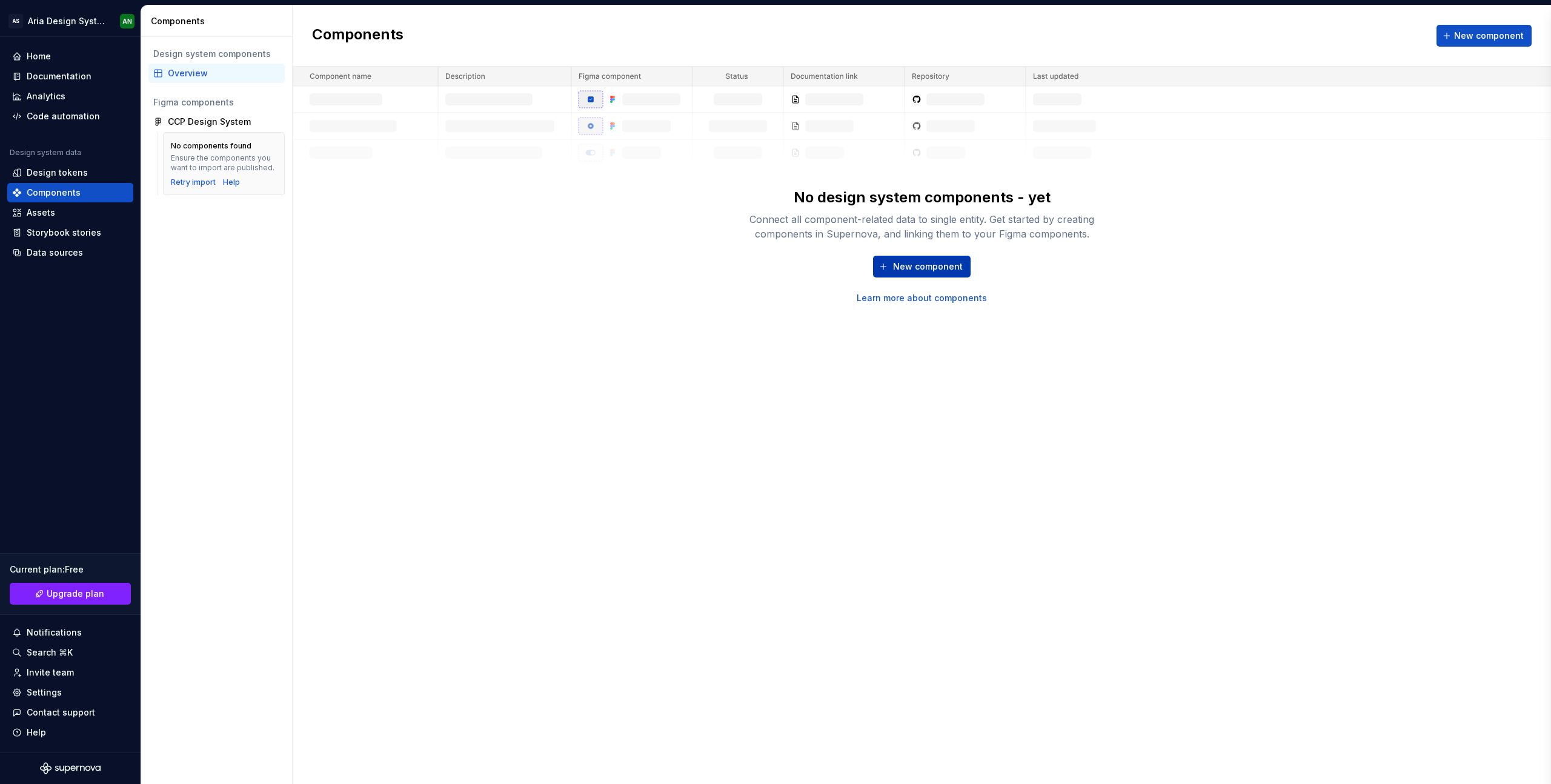
click at [924, 267] on span "New component" at bounding box center [928, 266] width 70 height 12
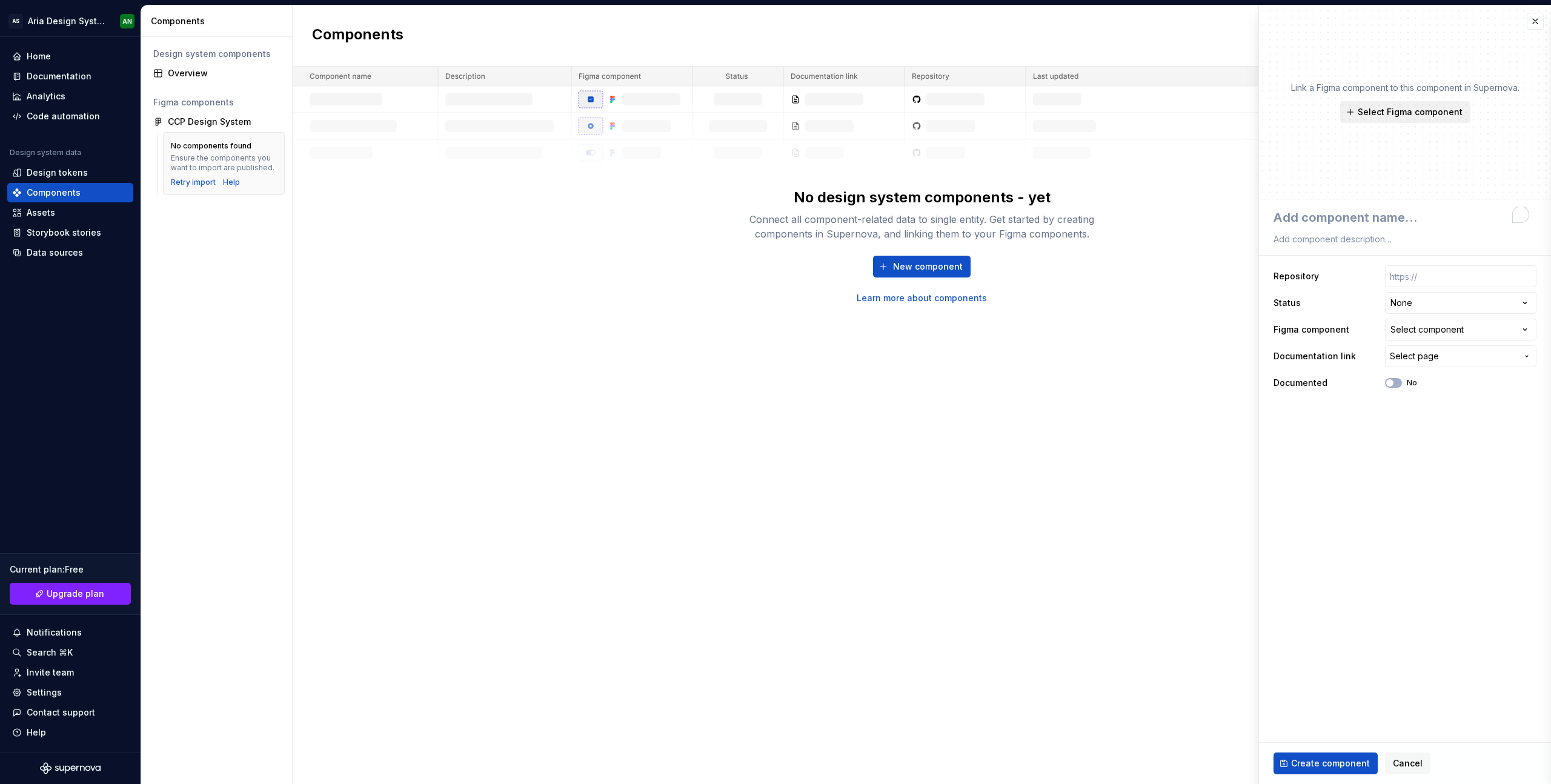
click at [1372, 113] on span "Select Figma component" at bounding box center [1410, 112] width 104 height 12
click at [1367, 114] on span "Select Figma component" at bounding box center [1410, 112] width 104 height 12
type textarea "*"
click at [231, 184] on div "Help" at bounding box center [231, 182] width 17 height 10
type textarea "*"
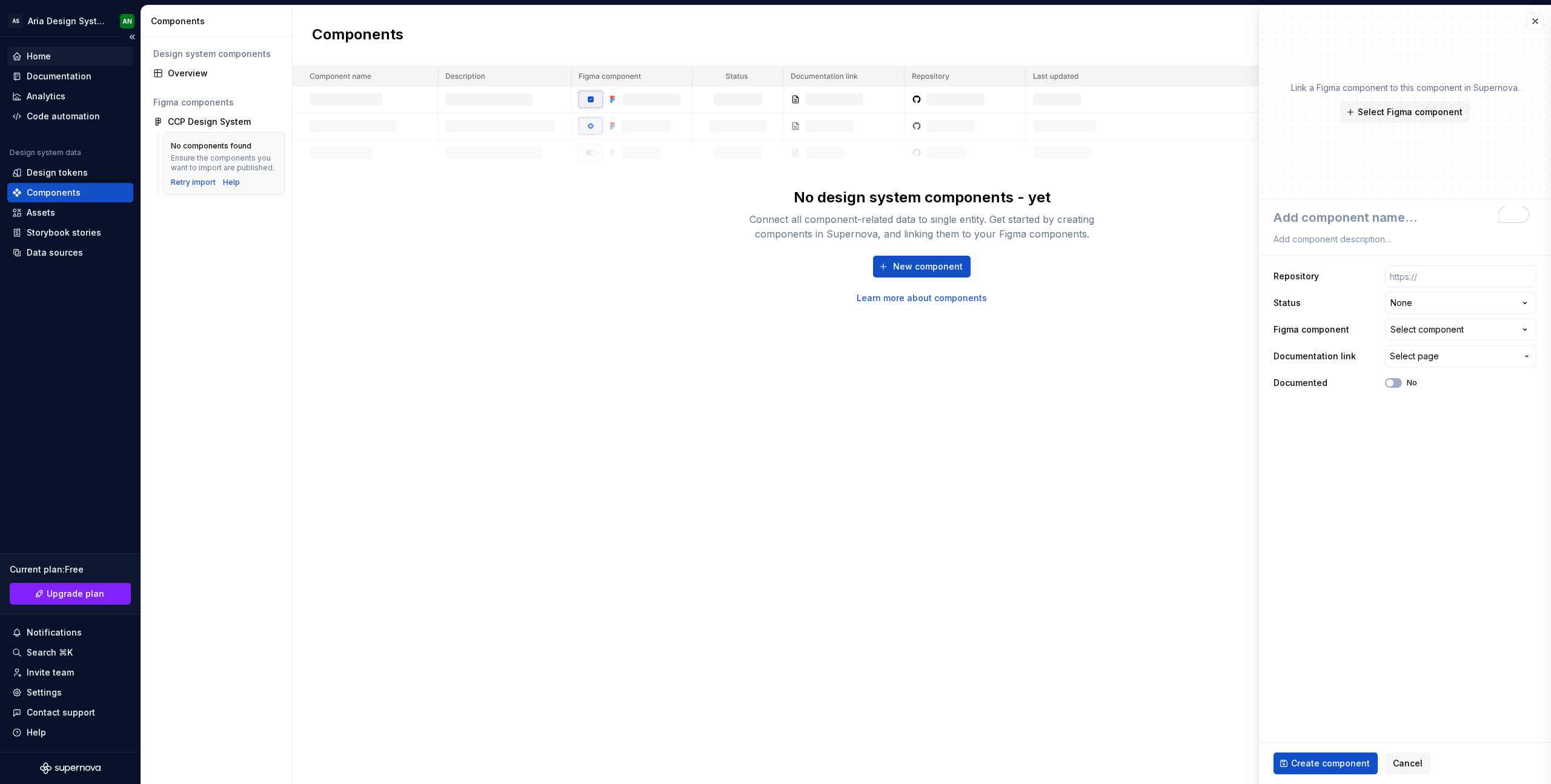
click at [41, 54] on div "Home" at bounding box center [38, 55] width 25 height 12
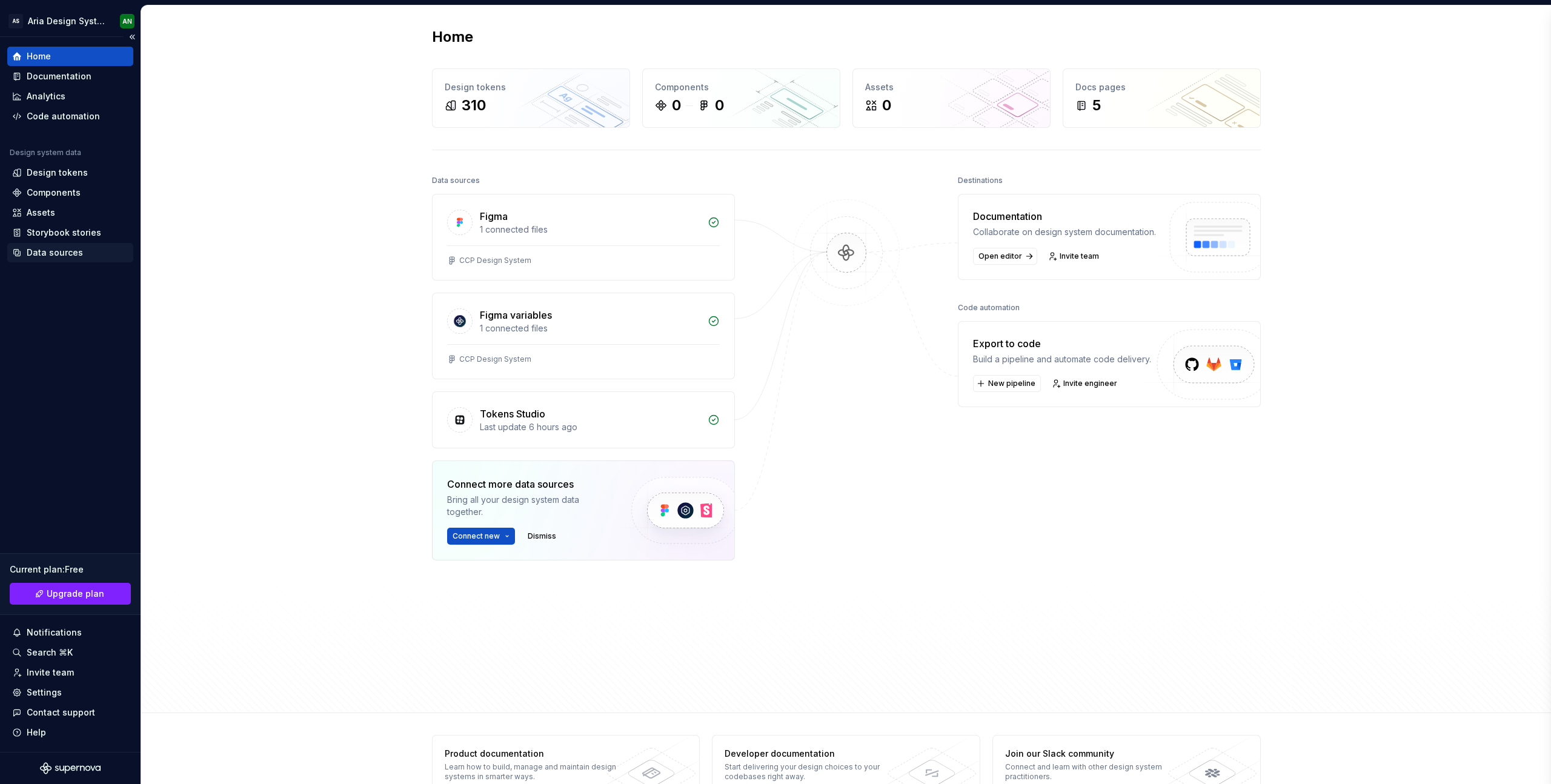
click at [55, 250] on div "Data sources" at bounding box center [55, 252] width 56 height 12
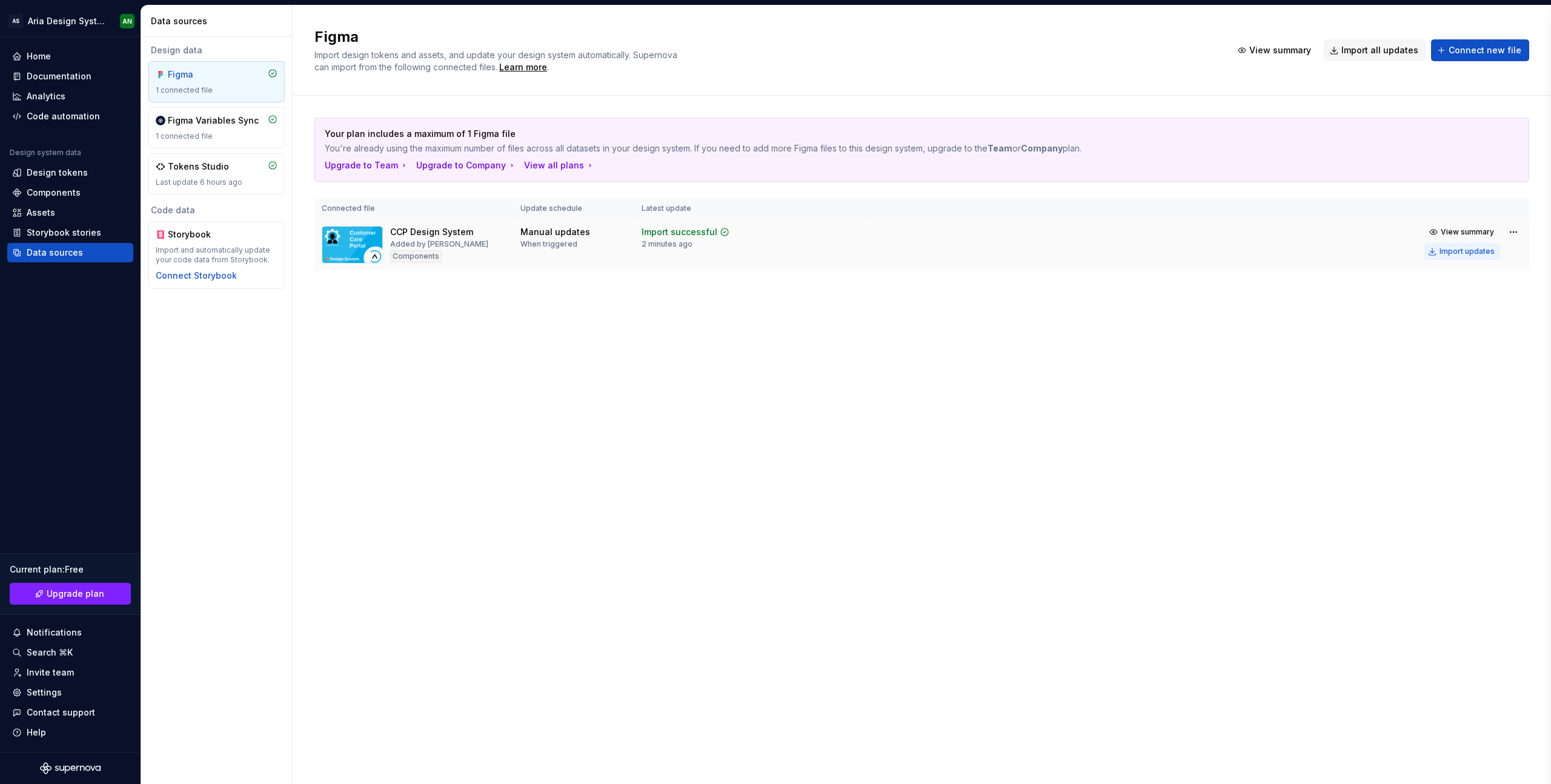
click at [1462, 252] on div "Import updates" at bounding box center [1467, 251] width 55 height 10
click at [423, 255] on div "Components" at bounding box center [415, 255] width 52 height 12
click at [429, 239] on div "Added by [PERSON_NAME]" at bounding box center [439, 243] width 98 height 10
click at [369, 237] on img at bounding box center [352, 244] width 61 height 37
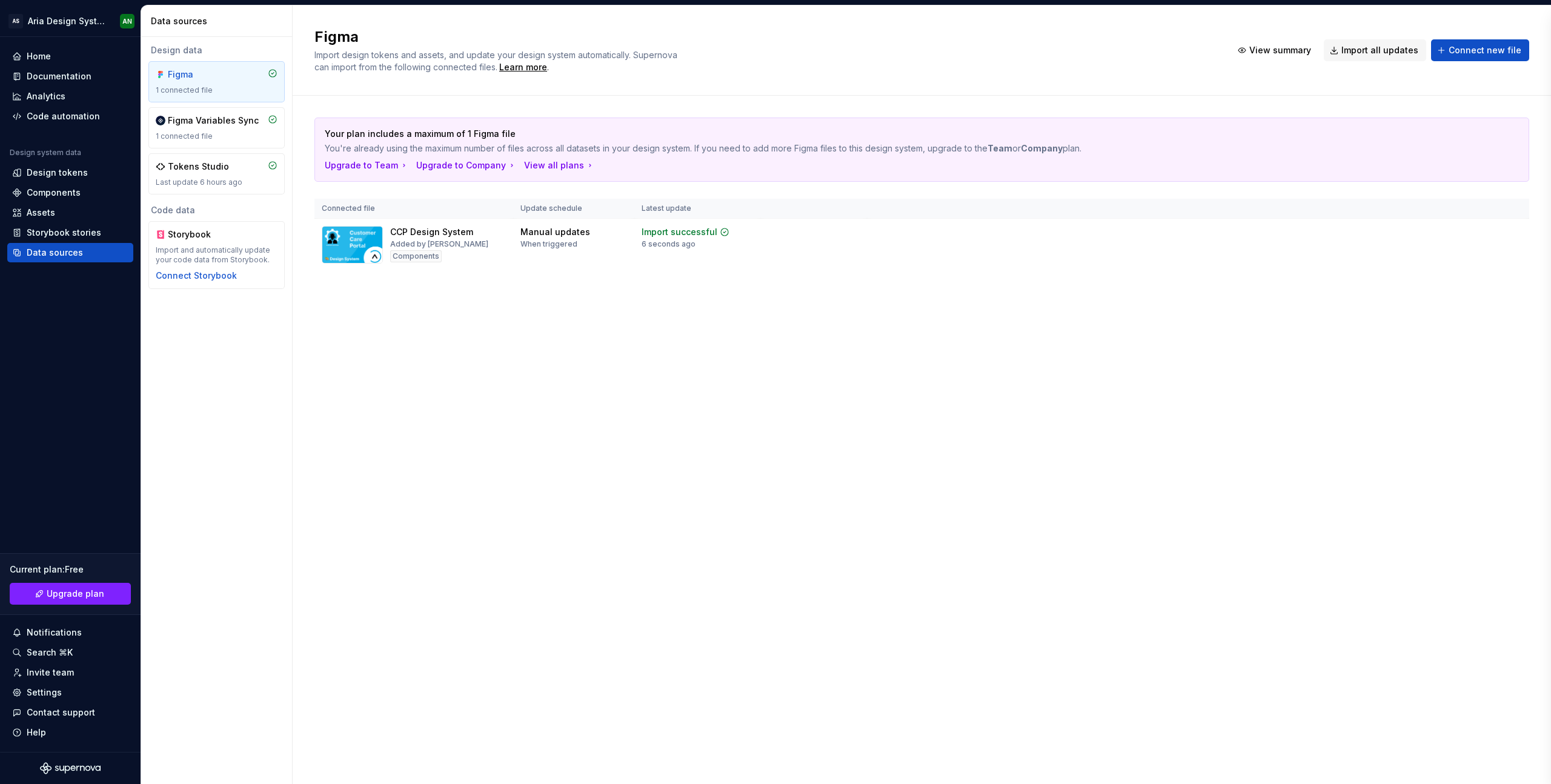
click at [1452, 230] on span "View summary" at bounding box center [1467, 232] width 54 height 10
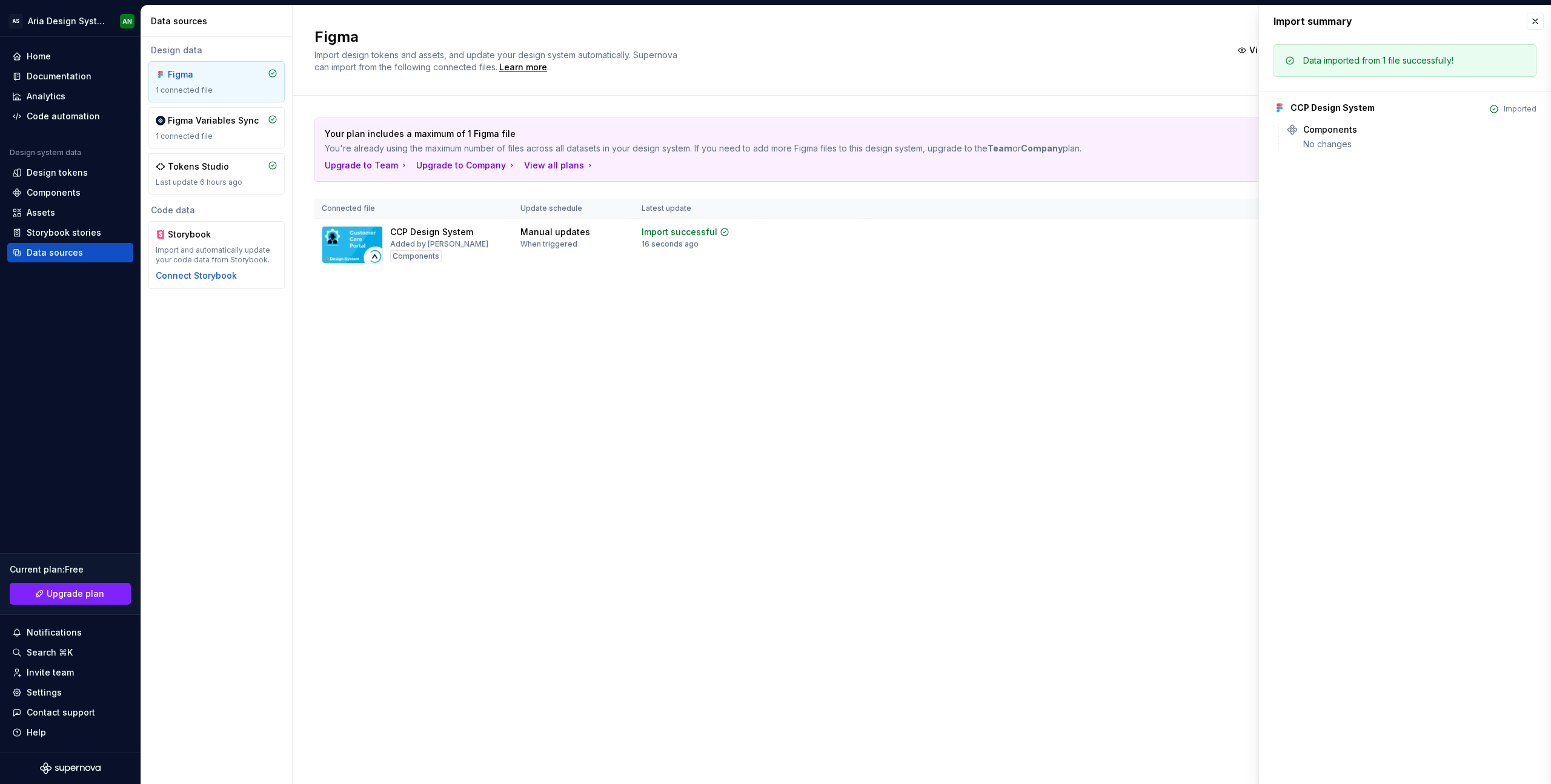
click at [1225, 265] on tr "CCP Design System Added by [PERSON_NAME] Components Manual updates When trigger…" at bounding box center [921, 245] width 1215 height 53
click at [1538, 17] on button "button" at bounding box center [1536, 21] width 17 height 17
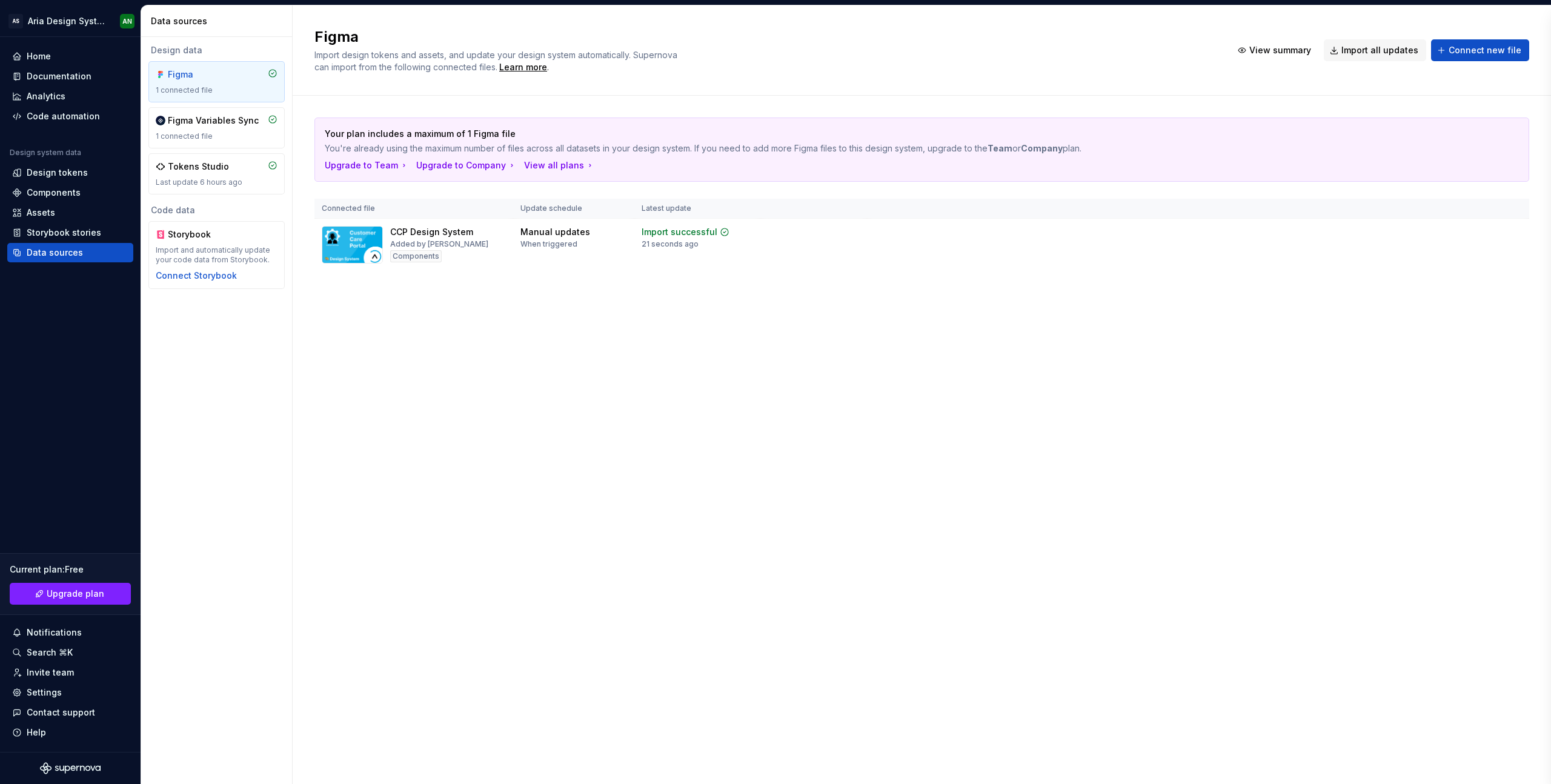
drag, startPoint x: 1486, startPoint y: 236, endPoint x: 1496, endPoint y: 215, distance: 23.3
click at [1487, 234] on span "View summary" at bounding box center [1467, 232] width 54 height 10
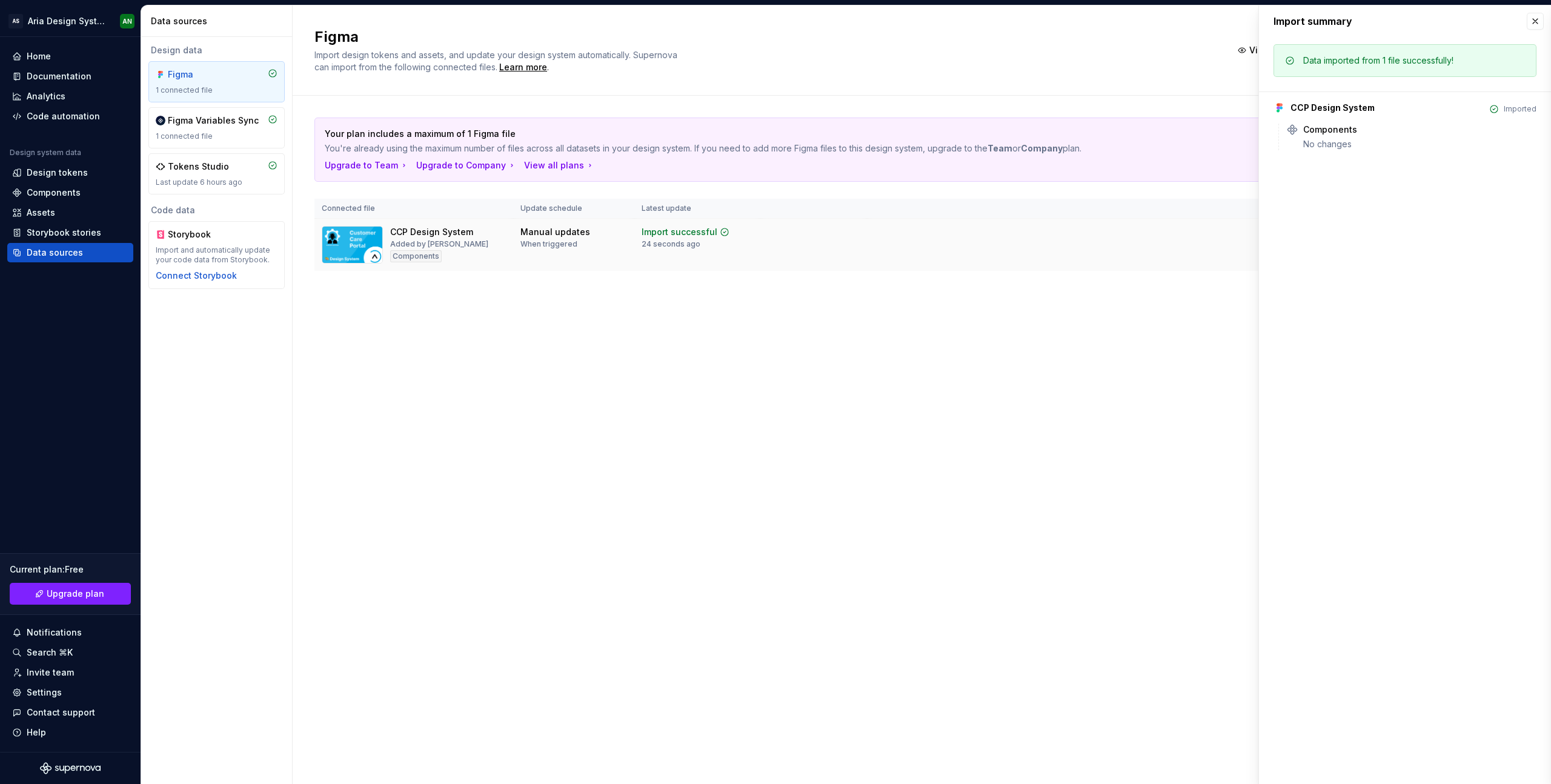
click at [1201, 233] on td "View summary Import updates" at bounding box center [1198, 242] width 662 height 46
click at [1533, 18] on button "button" at bounding box center [1536, 21] width 17 height 17
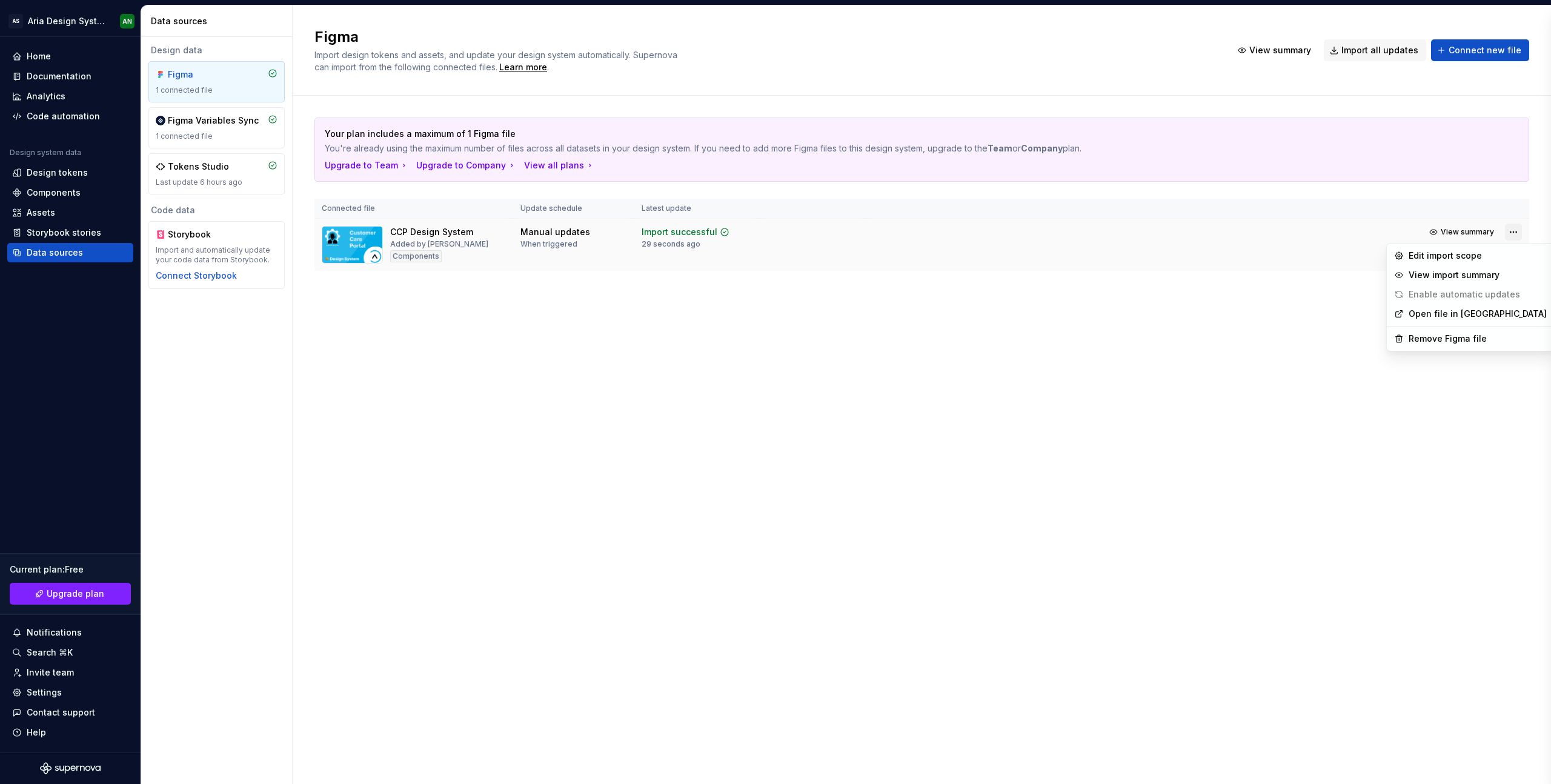
click at [1515, 230] on html "AS Aria Design System AN Home Documentation Analytics Code automation Design sy…" at bounding box center [775, 392] width 1551 height 784
click at [1478, 253] on div "Edit import scope" at bounding box center [1478, 255] width 138 height 12
